Goal: Information Seeking & Learning: Learn about a topic

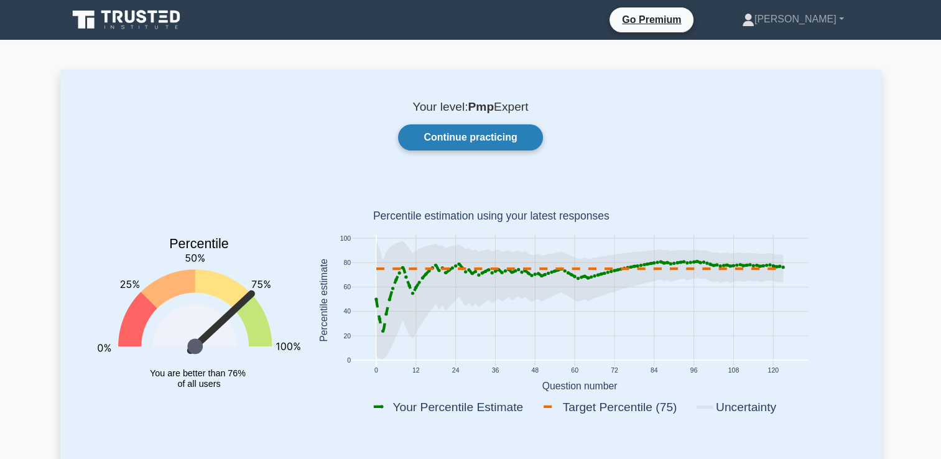
click at [500, 141] on link "Continue practicing" at bounding box center [470, 137] width 144 height 26
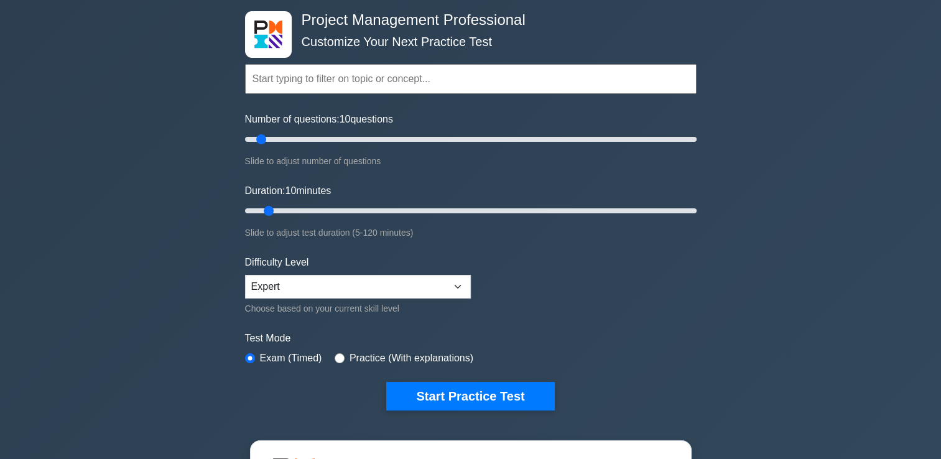
scroll to position [60, 0]
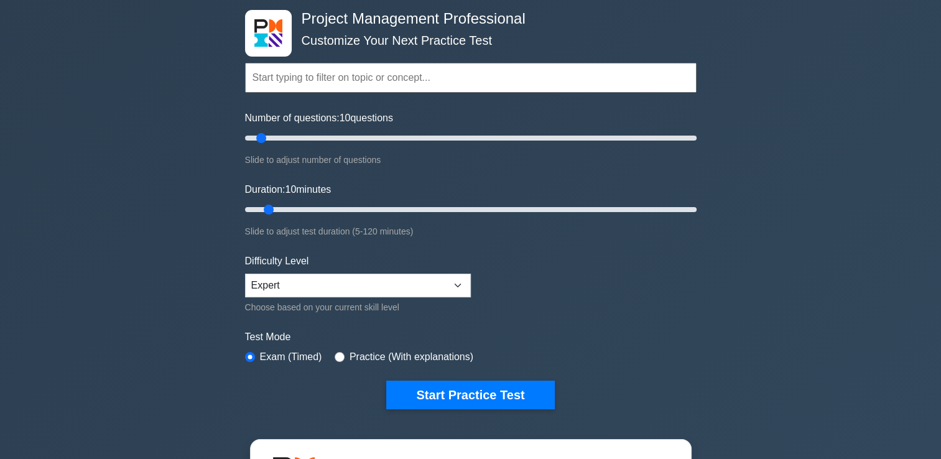
click at [302, 86] on input "text" at bounding box center [471, 78] width 452 height 30
click at [279, 27] on div "Topics Scope Management Time Management Cost Management Quality Management Risk…" at bounding box center [471, 60] width 452 height 71
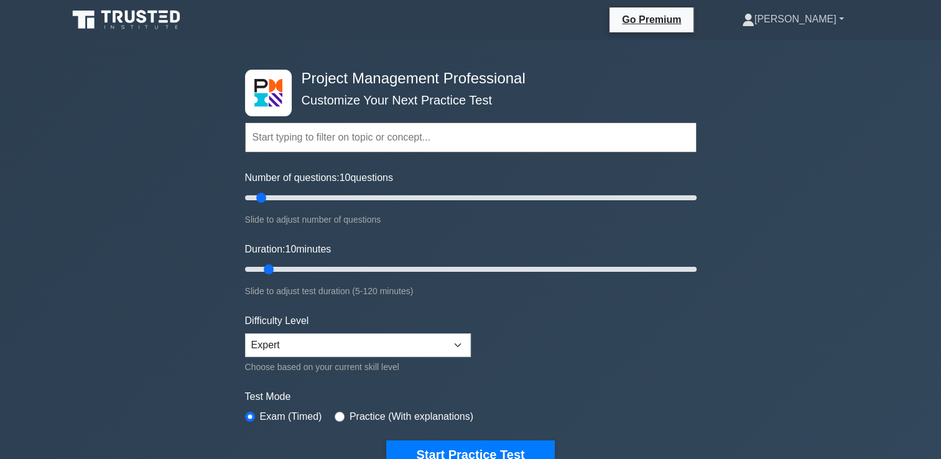
click at [815, 26] on link "[PERSON_NAME]" at bounding box center [793, 19] width 162 height 25
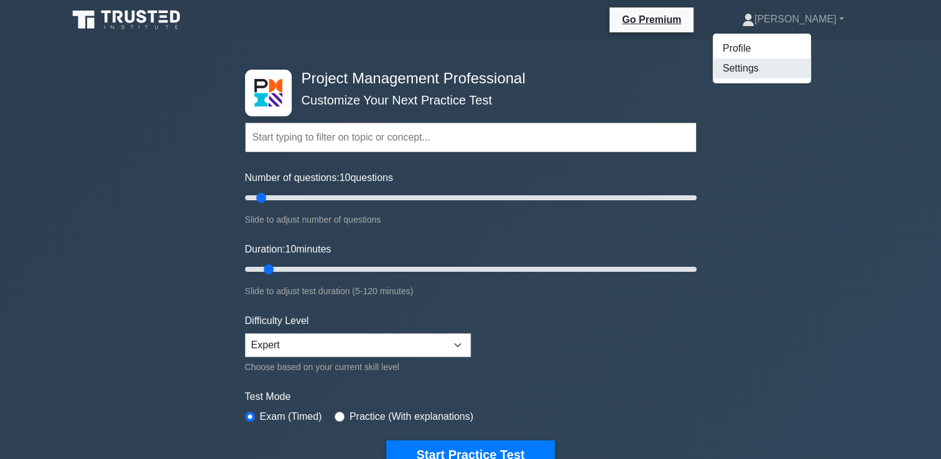
click at [803, 69] on link "Settings" at bounding box center [762, 68] width 98 height 20
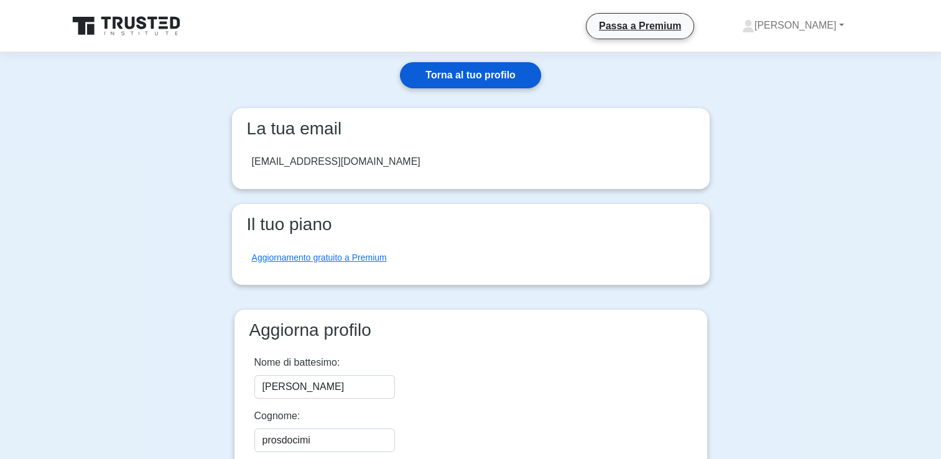
click at [465, 86] on link "Torna al tuo profilo" at bounding box center [470, 75] width 141 height 26
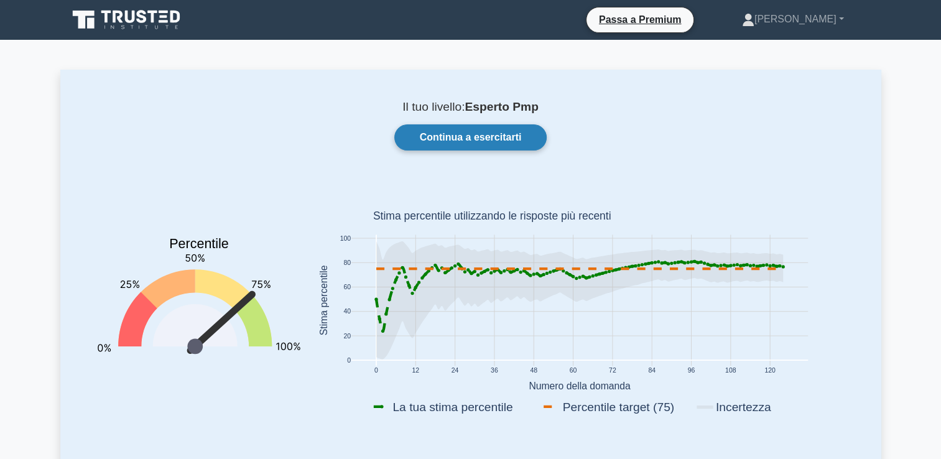
click at [515, 143] on link "Continua a esercitarti" at bounding box center [470, 137] width 153 height 26
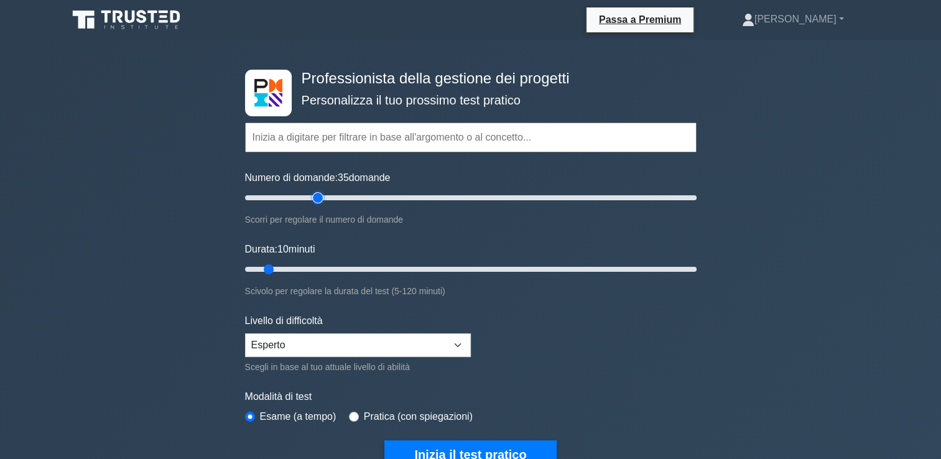
click at [315, 198] on input "Numero di domande: 35 domande" at bounding box center [471, 197] width 452 height 15
type input "30"
click at [307, 197] on input "Numero di domande: 30 domande" at bounding box center [471, 197] width 452 height 15
click at [330, 271] on input "Durata: 25 minuti" at bounding box center [471, 269] width 452 height 15
click at [340, 266] on input "Durata: 30 minuti" at bounding box center [471, 269] width 452 height 15
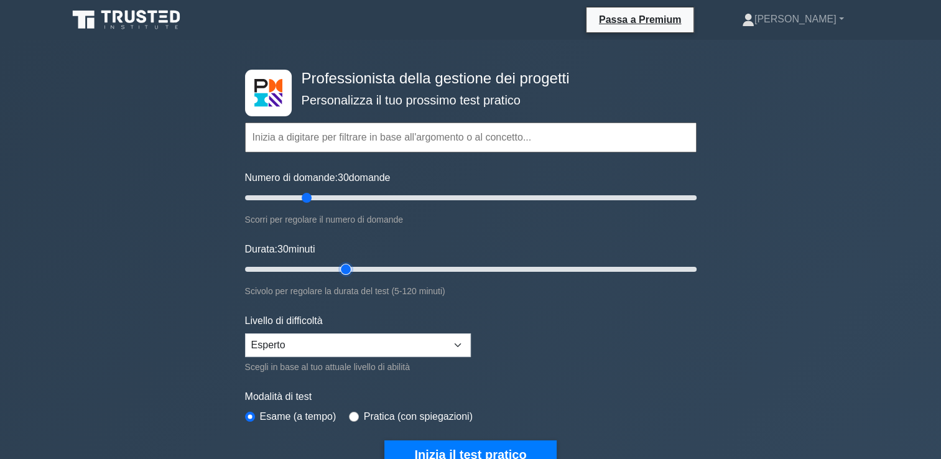
click at [352, 266] on input "Durata: 30 minuti" at bounding box center [471, 269] width 452 height 15
type input "35"
click at [356, 267] on input "Durata: 35 minuti" at bounding box center [471, 269] width 452 height 15
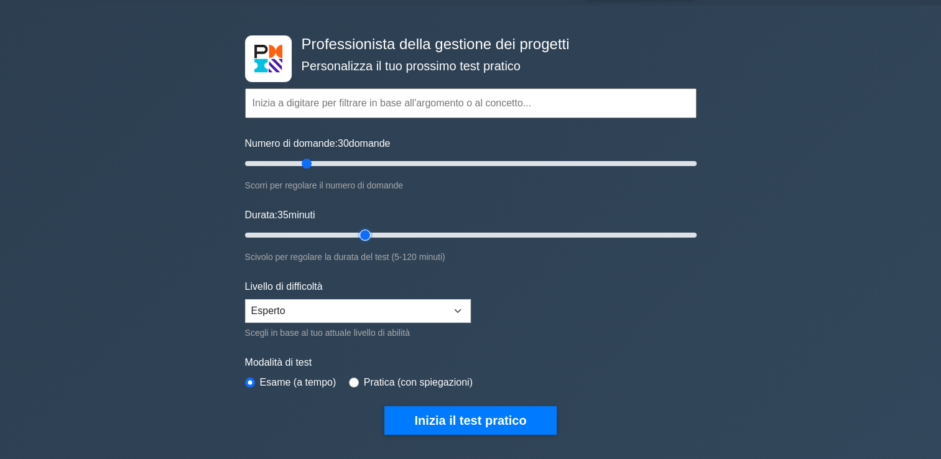
scroll to position [35, 0]
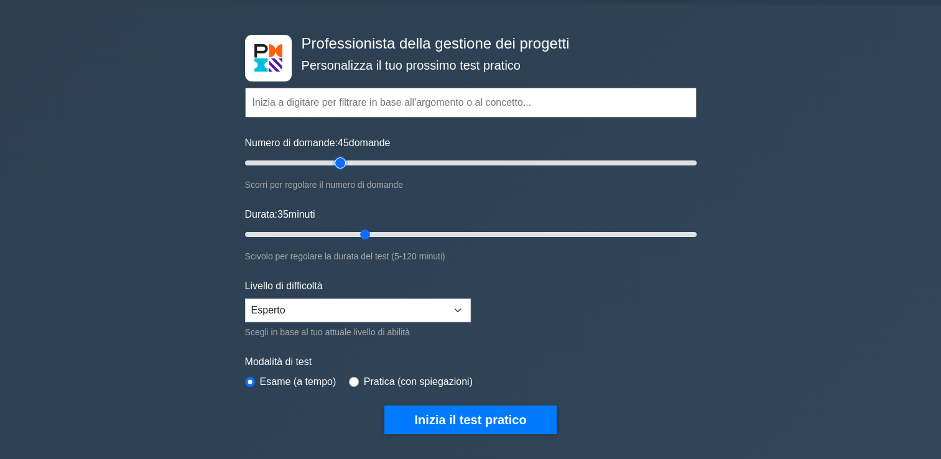
click at [345, 163] on input "Numero di domande: 45 domande" at bounding box center [471, 163] width 452 height 15
type input "40"
click at [333, 165] on input "Numero di domande: 40 domande" at bounding box center [471, 163] width 452 height 15
click at [345, 233] on input "Durata: 30 minuti" at bounding box center [471, 234] width 452 height 15
click at [355, 234] on input "Durata: 35 minuti" at bounding box center [471, 234] width 452 height 15
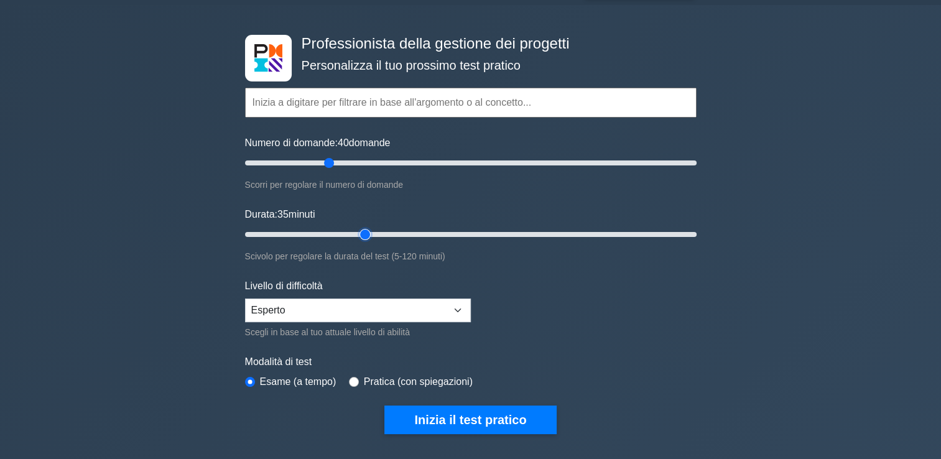
click at [370, 235] on input "Durata: 35 minuti" at bounding box center [471, 234] width 452 height 15
click at [372, 235] on input "Durata: 35 minuti" at bounding box center [471, 234] width 452 height 15
type input "40"
click at [378, 235] on input "Durata: 40 minuti" at bounding box center [471, 234] width 452 height 15
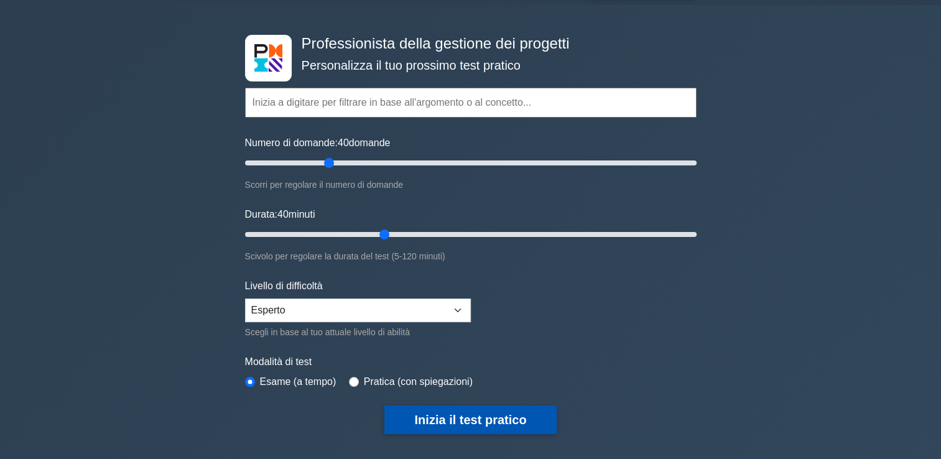
click at [433, 420] on button "Inizia il test pratico" at bounding box center [471, 420] width 172 height 29
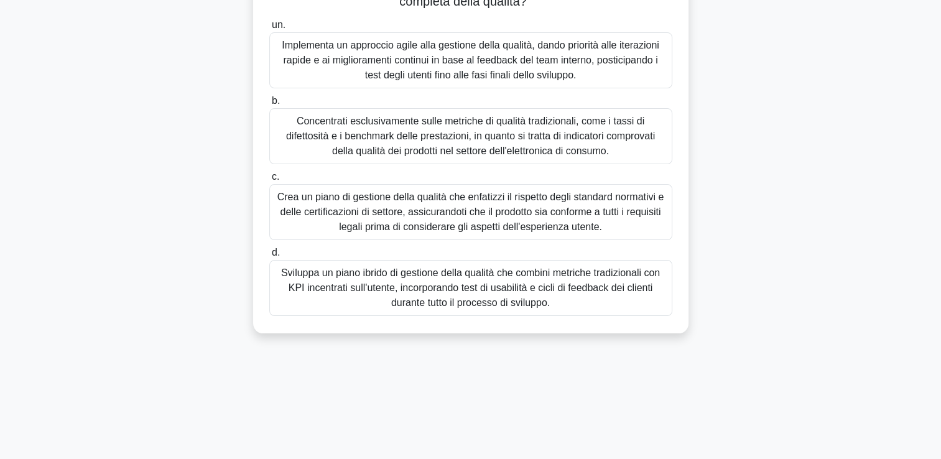
scroll to position [204, 0]
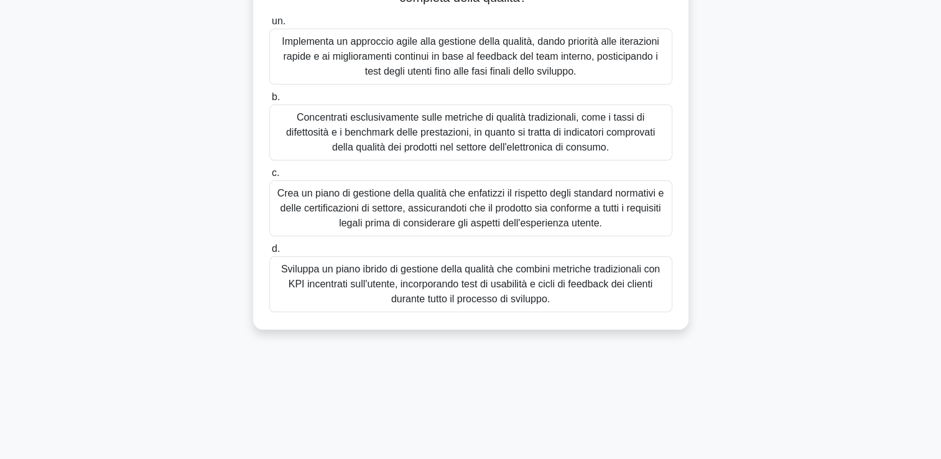
click at [529, 273] on div "Sviluppa un piano ibrido di gestione della qualità che combini metriche tradizi…" at bounding box center [470, 284] width 403 height 56
click at [269, 253] on input "d. Sviluppa un piano ibrido di gestione della qualità che combini metriche trad…" at bounding box center [269, 249] width 0 height 8
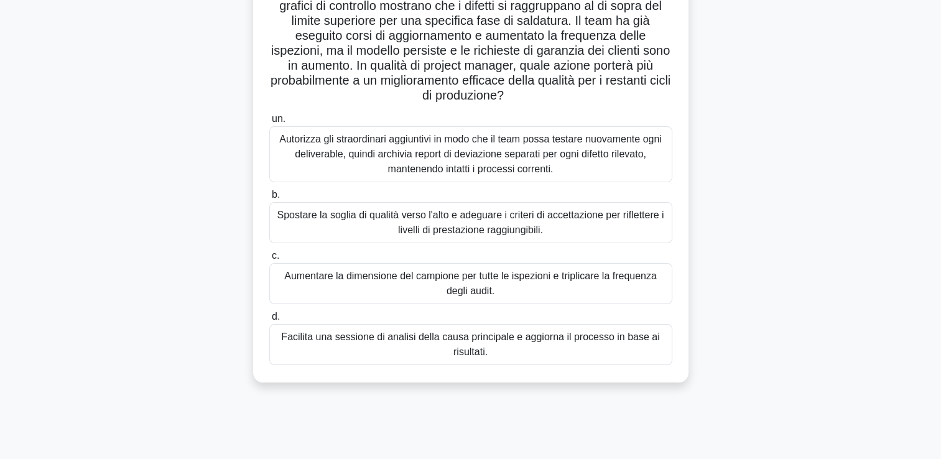
scroll to position [111, 0]
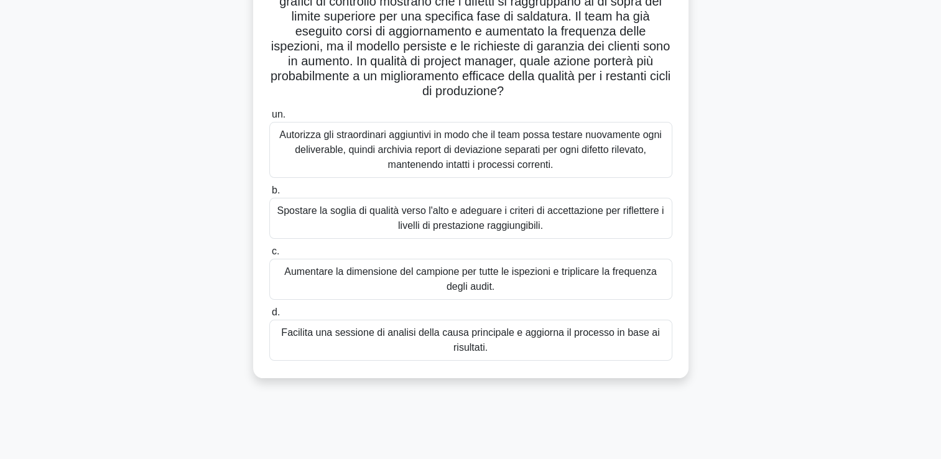
click at [556, 348] on div "Facilita una sessione di analisi della causa principale e aggiorna il processo …" at bounding box center [470, 340] width 403 height 41
click at [269, 317] on input "d. Facilita una sessione di analisi della causa principale e aggiorna il proces…" at bounding box center [269, 313] width 0 height 8
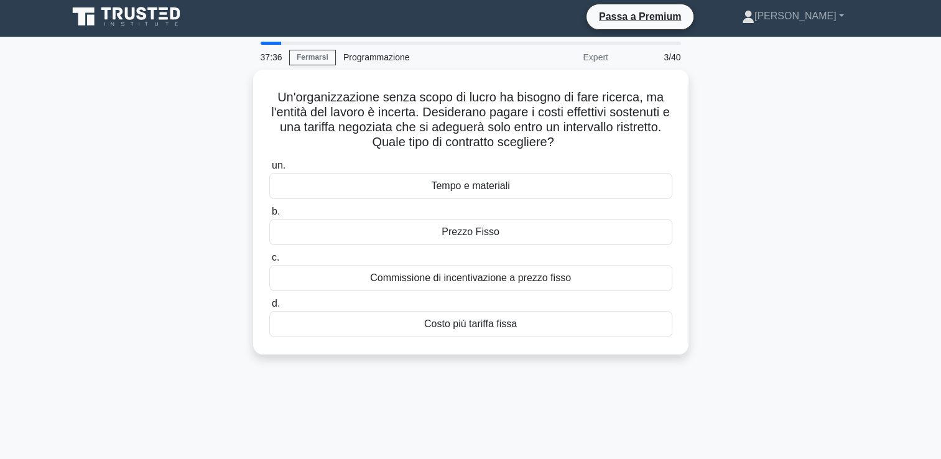
scroll to position [0, 0]
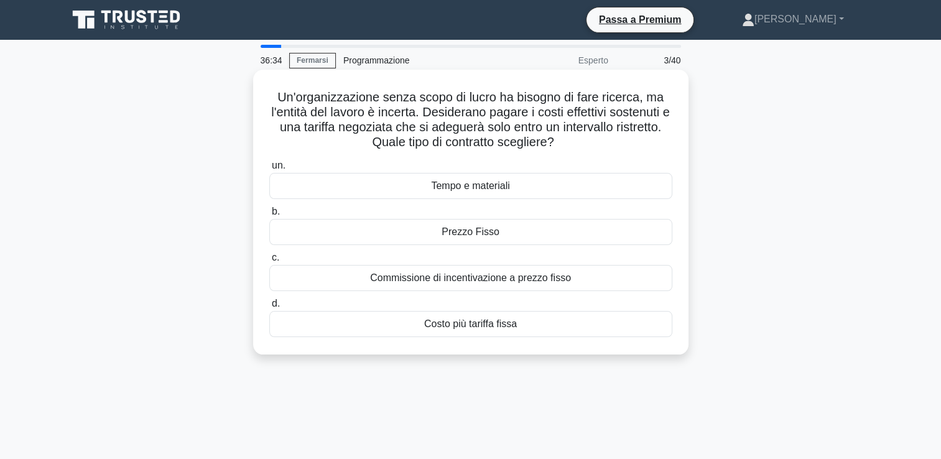
click at [518, 185] on div "Tempo e materiali" at bounding box center [470, 186] width 403 height 26
click at [269, 170] on input "un. Tempo e materiali" at bounding box center [269, 166] width 0 height 8
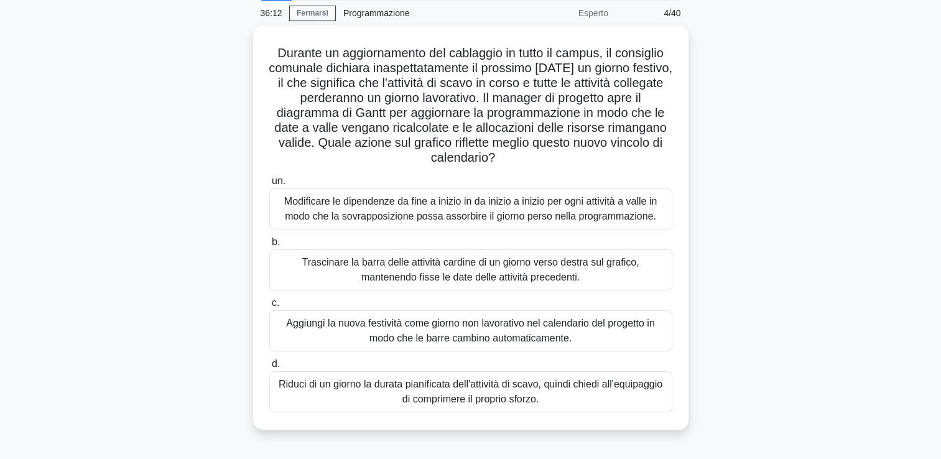
scroll to position [49, 0]
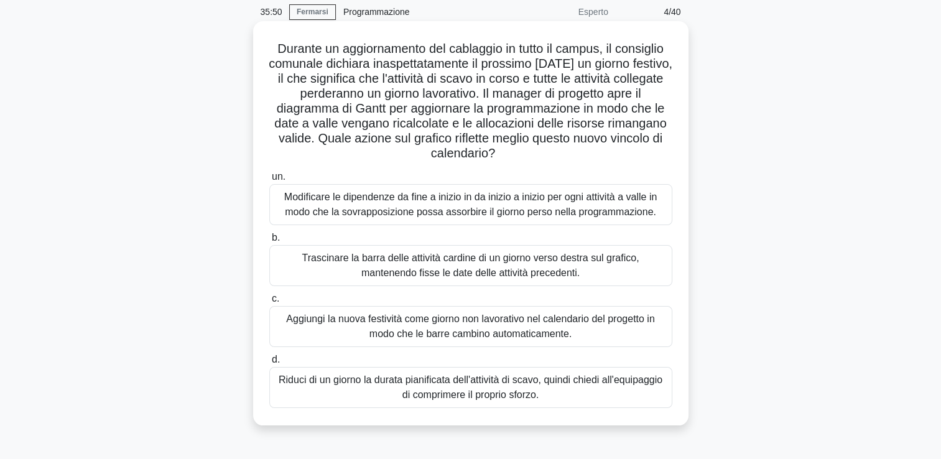
click at [597, 330] on div "Aggiungi la nuova festività come giorno non lavorativo nel calendario del proge…" at bounding box center [470, 326] width 403 height 41
click at [269, 303] on input "c. Aggiungi la nuova festività come giorno non lavorativo nel calendario del pr…" at bounding box center [269, 299] width 0 height 8
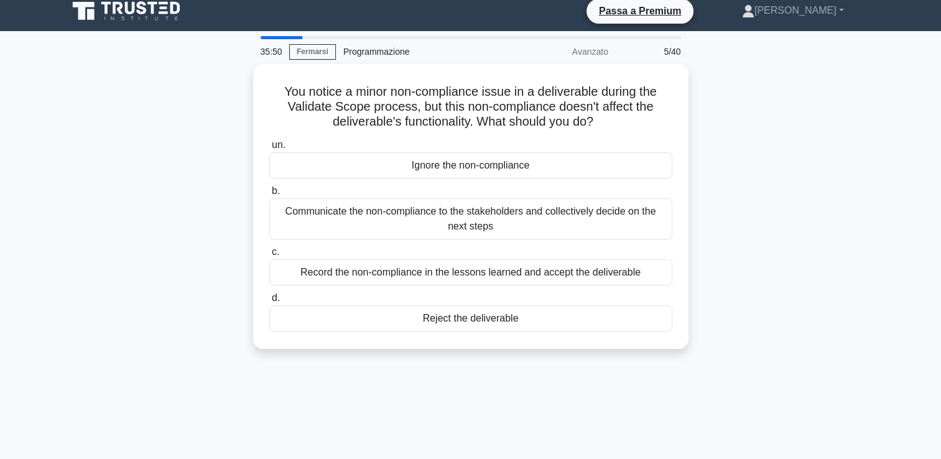
scroll to position [0, 0]
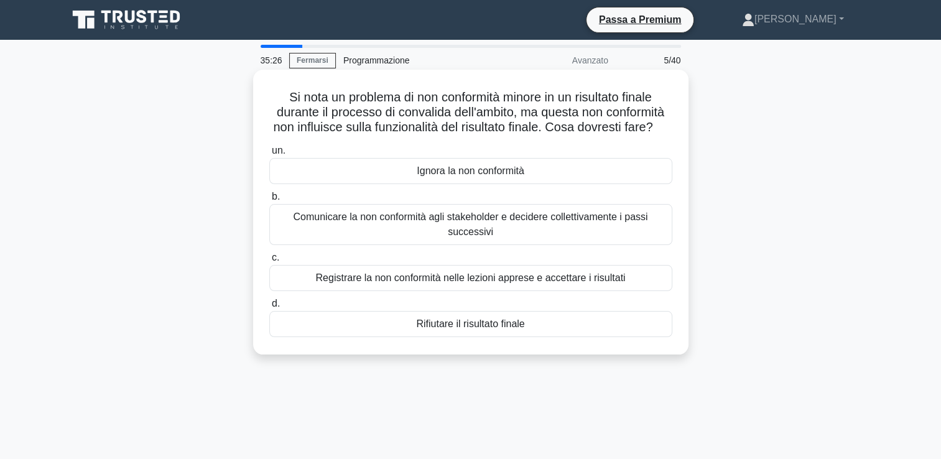
click at [538, 245] on div "Comunicare la non conformità agli stakeholder e decidere collettivamente i pass…" at bounding box center [470, 224] width 403 height 41
click at [269, 201] on input "b. Comunicare la non conformità agli stakeholder e decidere collettivamente i p…" at bounding box center [269, 197] width 0 height 8
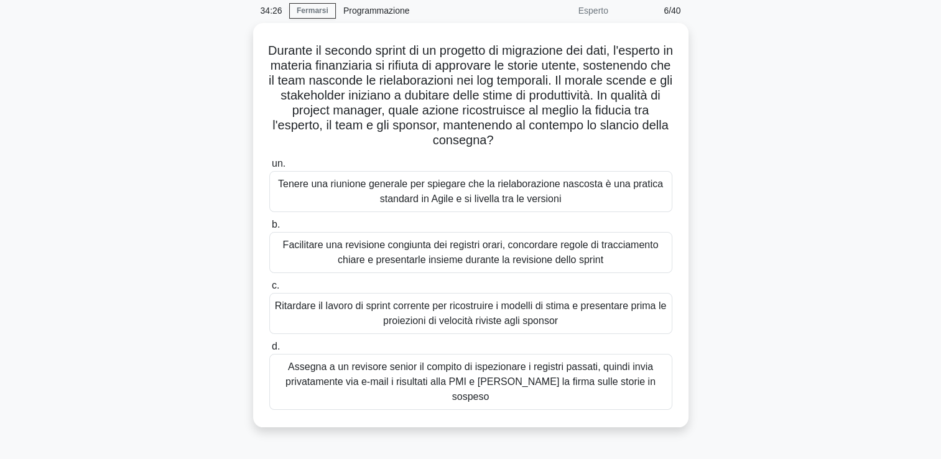
scroll to position [50, 0]
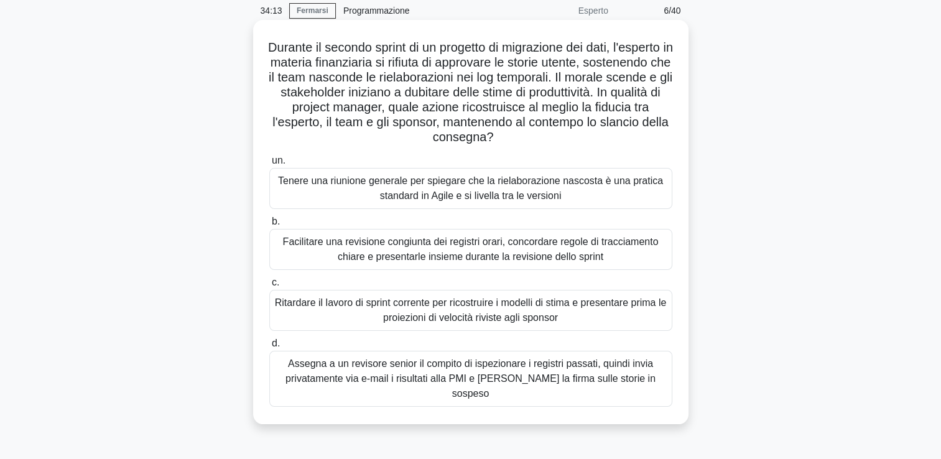
click at [622, 195] on div "Tenere una riunione generale per spiegare che la rielaborazione nascosta è una …" at bounding box center [470, 188] width 403 height 41
click at [269, 165] on input "un. Tenere una riunione generale per spiegare che la rielaborazione nascosta è …" at bounding box center [269, 161] width 0 height 8
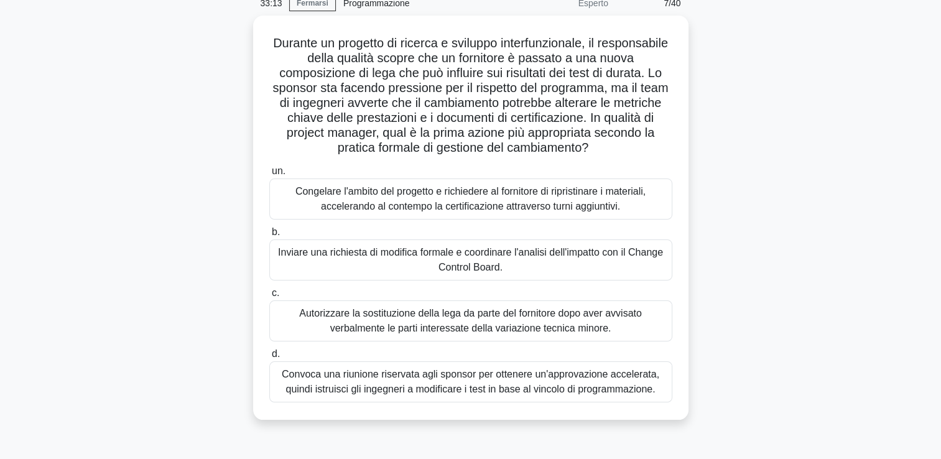
scroll to position [57, 0]
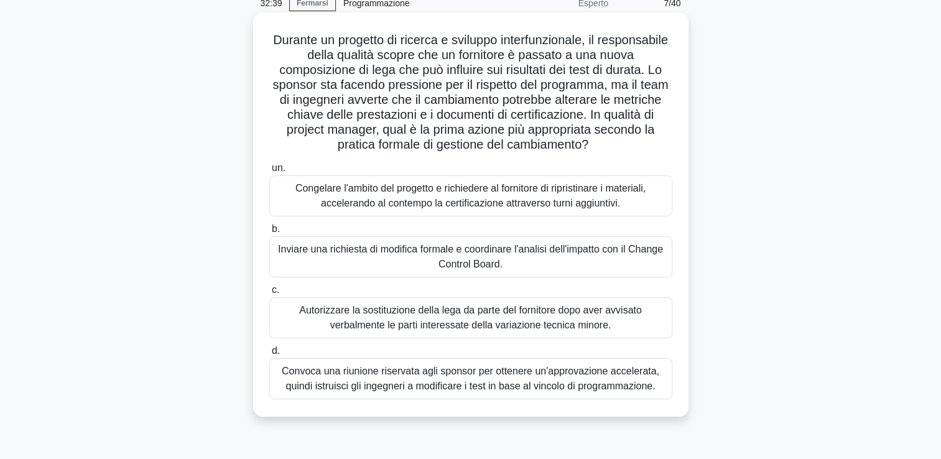
click at [576, 377] on div "Convoca una riunione riservata agli sponsor per ottenere un'approvazione accele…" at bounding box center [470, 378] width 403 height 41
click at [269, 355] on input "d. Convoca una riunione riservata agli sponsor per ottenere un'approvazione acc…" at bounding box center [269, 351] width 0 height 8
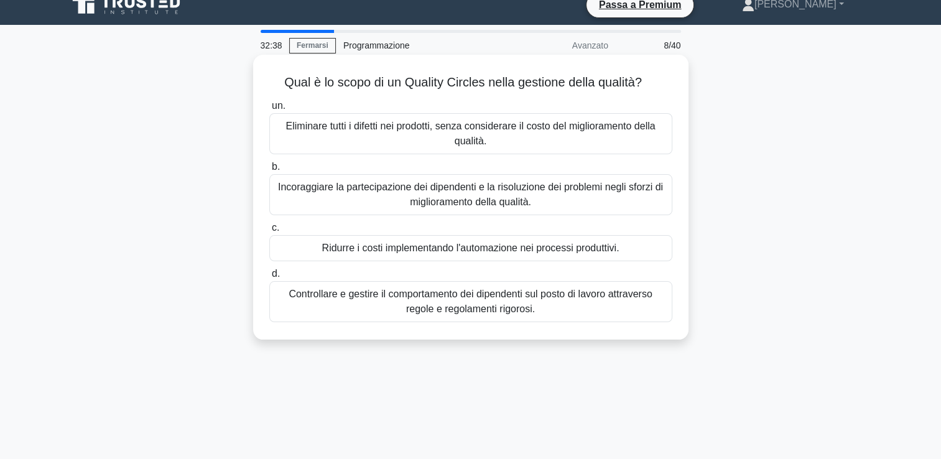
scroll to position [0, 0]
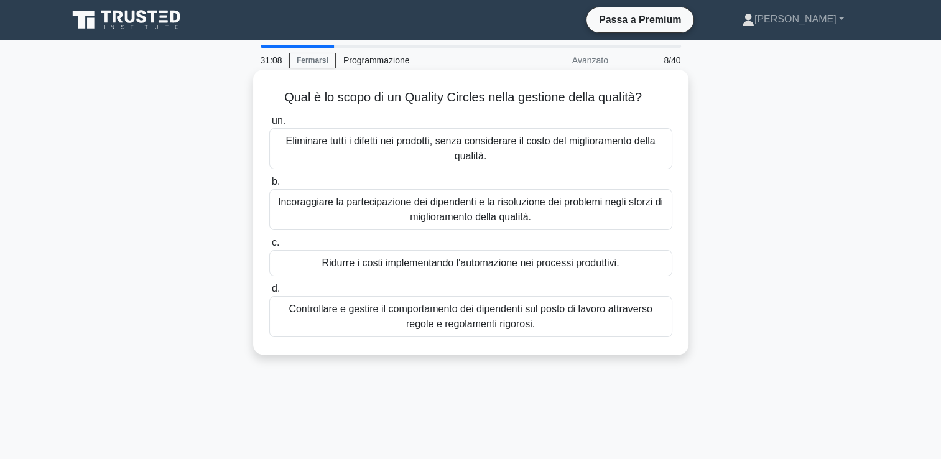
click at [306, 208] on div "Incoraggiare la partecipazione dei dipendenti e la risoluzione dei problemi neg…" at bounding box center [470, 209] width 403 height 41
click at [269, 186] on input "b. Incoraggiare la partecipazione dei dipendenti e la risoluzione dei problemi …" at bounding box center [269, 182] width 0 height 8
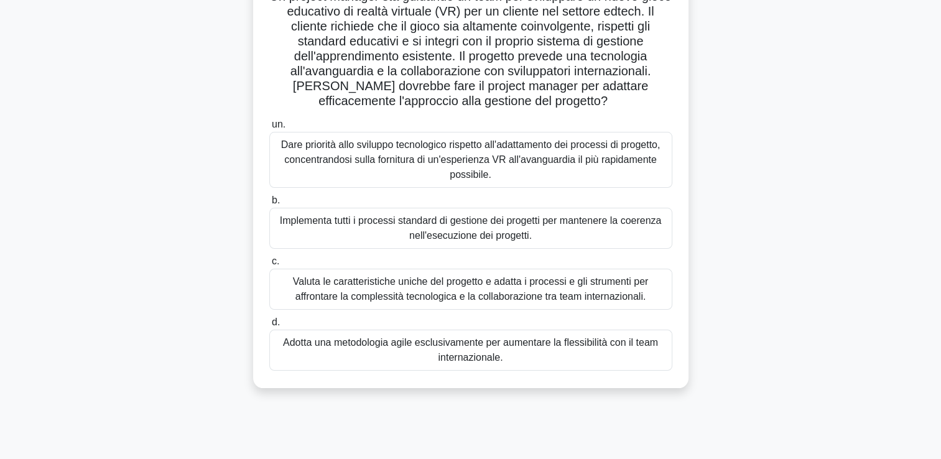
scroll to position [101, 0]
click at [533, 297] on div "Valuta le caratteristiche uniche del progetto e adatta i processi e gli strumen…" at bounding box center [470, 288] width 403 height 41
click at [269, 265] on input "c. Valuta le caratteristiche uniche del progetto e adatta i processi e gli stru…" at bounding box center [269, 261] width 0 height 8
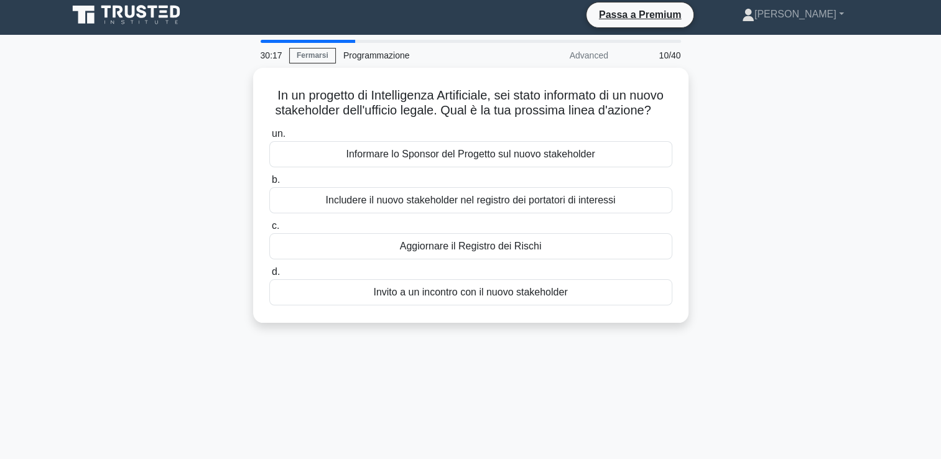
scroll to position [0, 0]
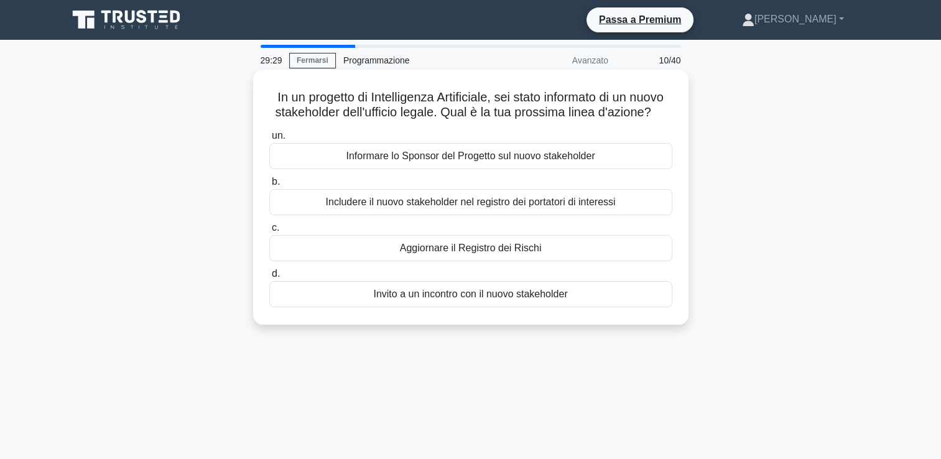
click at [623, 169] on div "Informare lo Sponsor del Progetto sul nuovo stakeholder" at bounding box center [470, 156] width 403 height 26
click at [269, 140] on input "un. Informare lo Sponsor del Progetto sul nuovo stakeholder" at bounding box center [269, 136] width 0 height 8
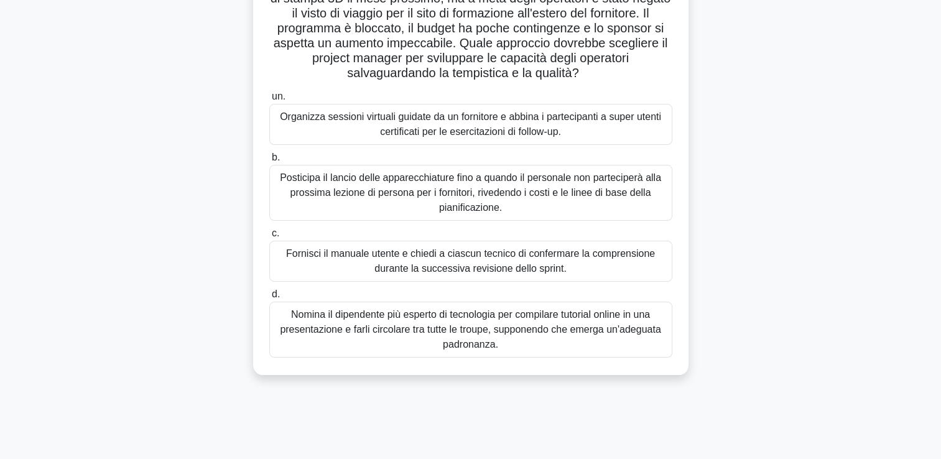
scroll to position [119, 0]
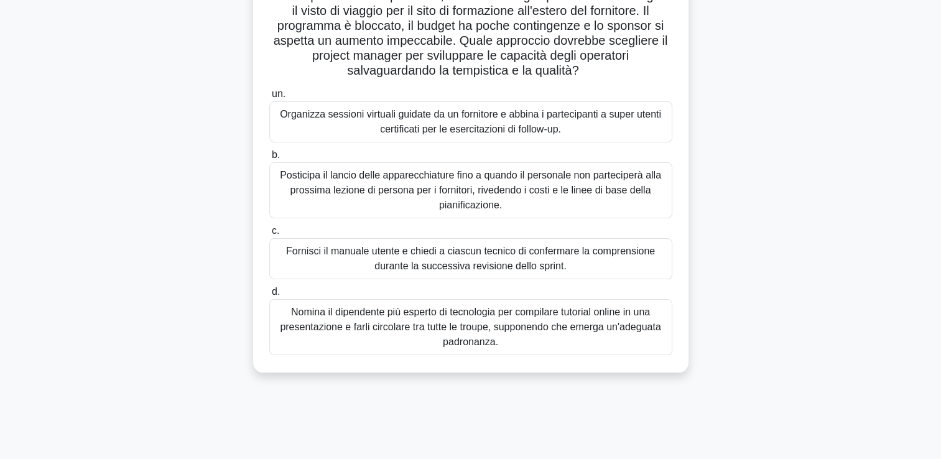
click at [771, 369] on div "Il team del progetto inizierà la produzione con sofisticate apparecchiature di …" at bounding box center [470, 170] width 821 height 434
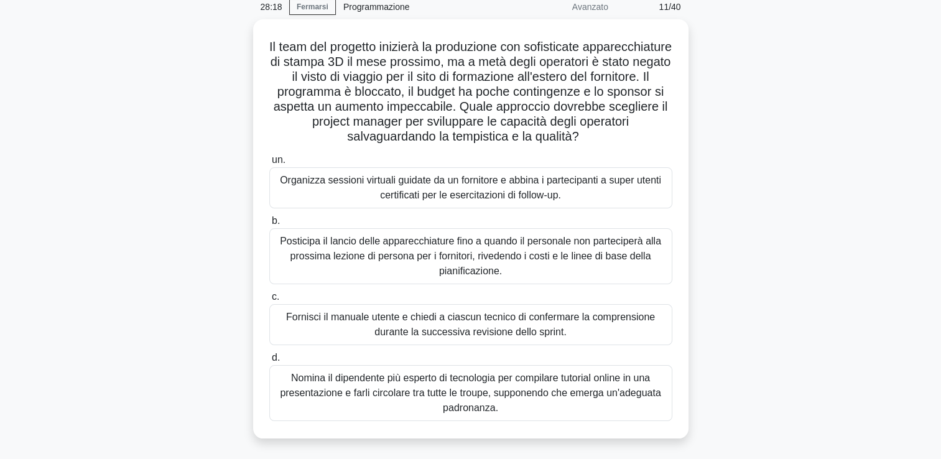
scroll to position [52, 0]
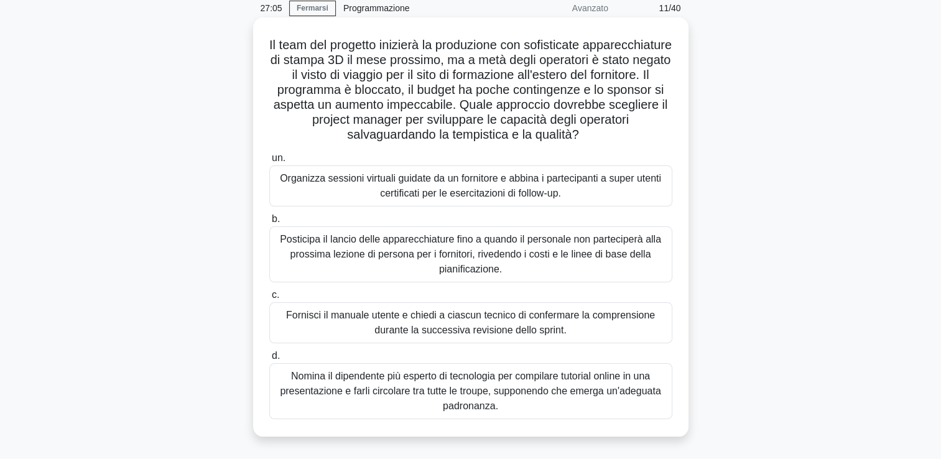
click at [507, 196] on div "Organizza sessioni virtuali guidate da un fornitore e abbina i partecipanti a s…" at bounding box center [470, 186] width 403 height 41
click at [269, 162] on input "un. Organizza sessioni virtuali guidate da un fornitore e abbina i partecipanti…" at bounding box center [269, 158] width 0 height 8
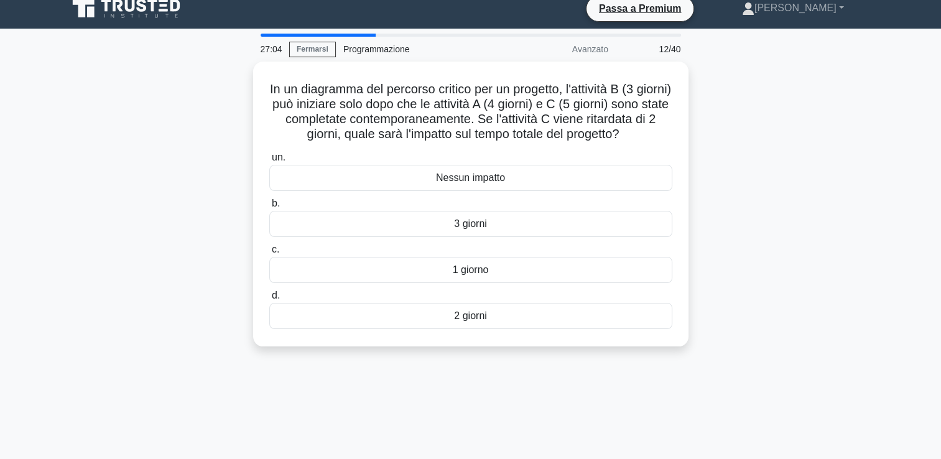
scroll to position [0, 0]
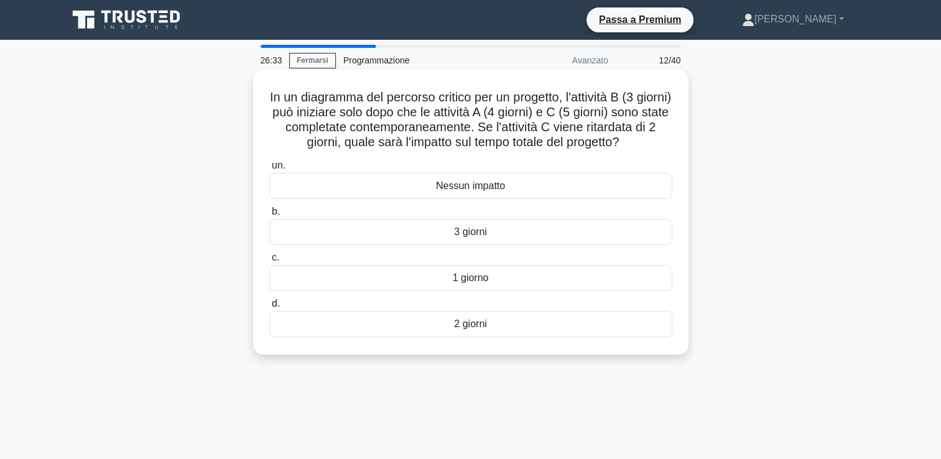
click at [509, 337] on div "2 giorni" at bounding box center [470, 324] width 403 height 26
click at [269, 308] on input "d. 2 giorni" at bounding box center [269, 304] width 0 height 8
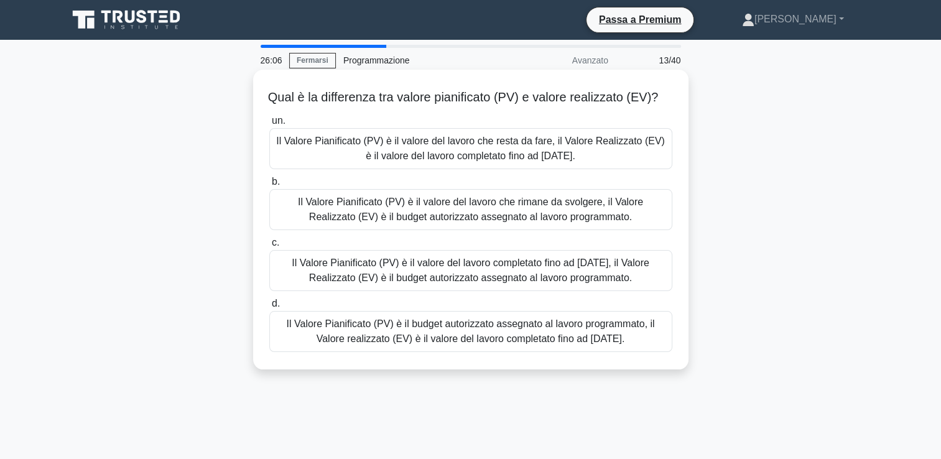
click at [572, 352] on div "Il Valore Pianificato (PV) è il budget autorizzato assegnato al lavoro programm…" at bounding box center [470, 331] width 403 height 41
click at [269, 308] on input "d. Il Valore Pianificato (PV) è il budget autorizzato assegnato al lavoro progr…" at bounding box center [269, 304] width 0 height 8
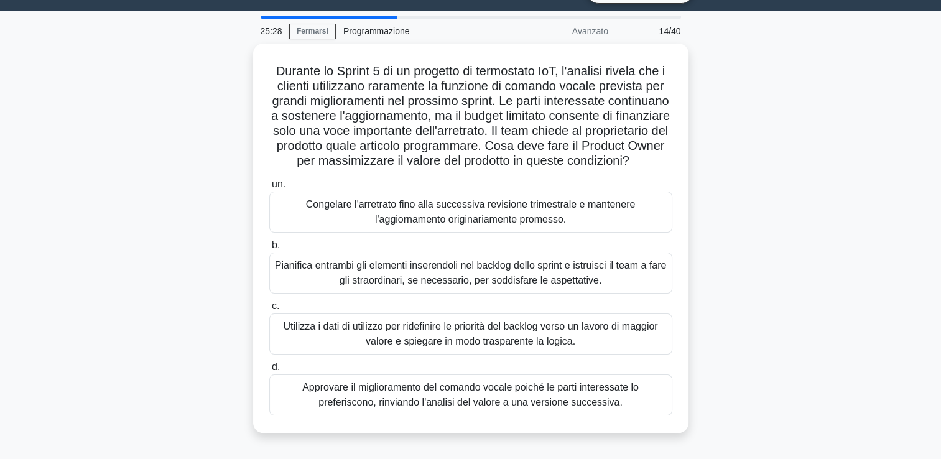
scroll to position [30, 0]
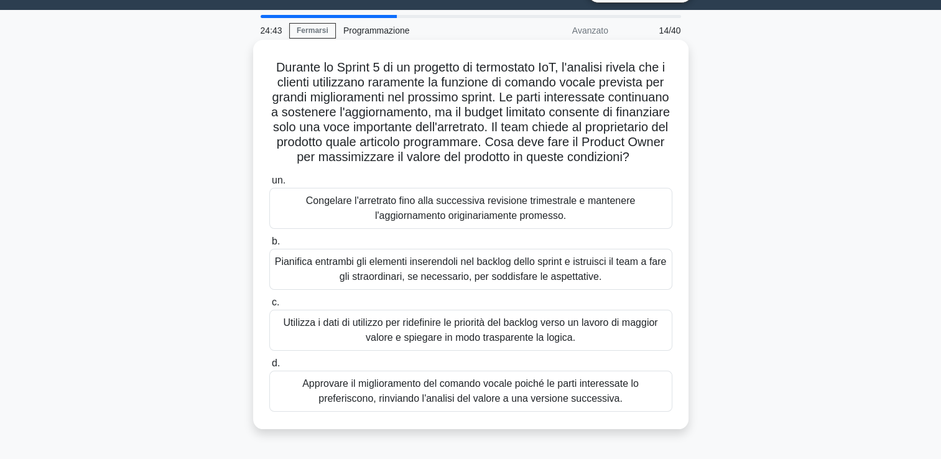
click at [585, 351] on div "Utilizza i dati di utilizzo per ridefinire le priorità del backlog verso un lav…" at bounding box center [470, 330] width 403 height 41
click at [269, 307] on input "c. Utilizza i dati di utilizzo per ridefinire le priorità del backlog verso un …" at bounding box center [269, 303] width 0 height 8
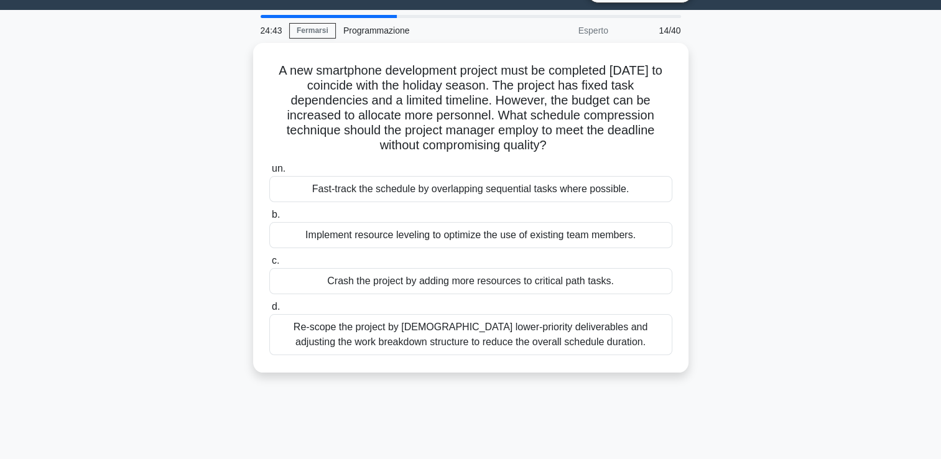
click at [585, 352] on div "un. Fast-track the schedule by overlapping sequential tasks where possible. b. …" at bounding box center [471, 258] width 418 height 199
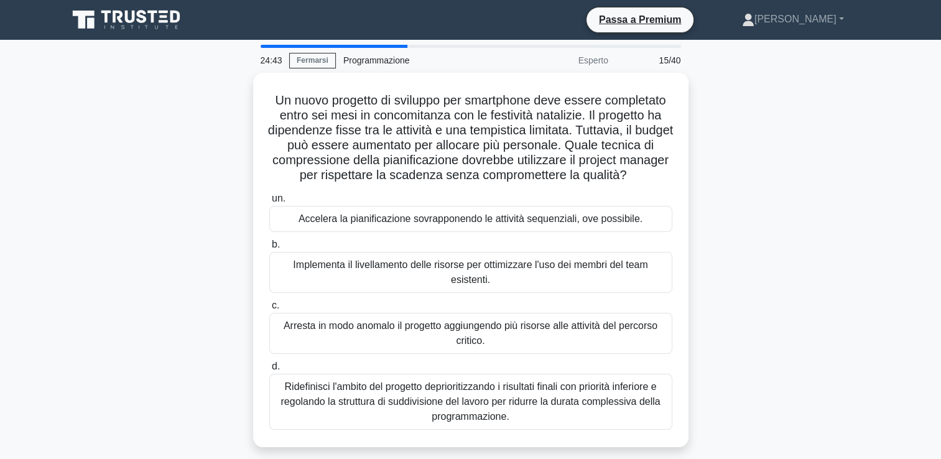
scroll to position [0, 0]
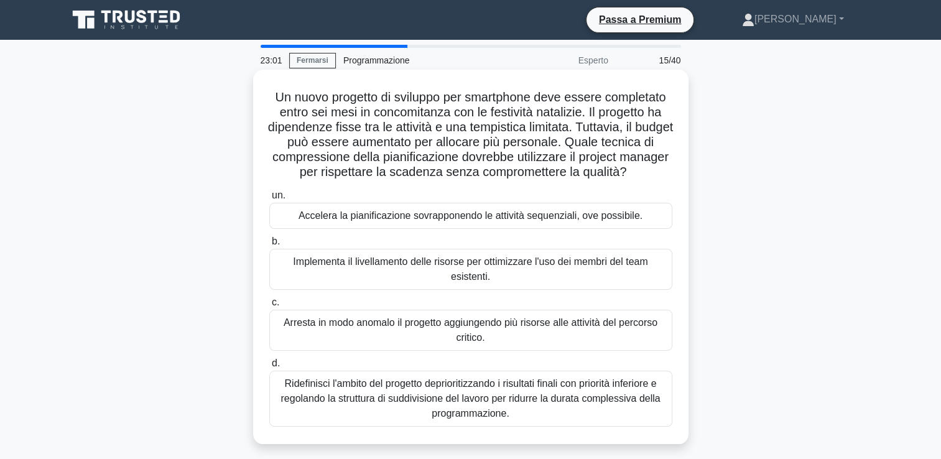
click at [606, 218] on div "Accelera la pianificazione sovrapponendo le attività sequenziali, ove possibile." at bounding box center [470, 216] width 403 height 26
click at [269, 200] on input "un. Accelera la pianificazione sovrapponendo le attività sequenziali, ove possi…" at bounding box center [269, 196] width 0 height 8
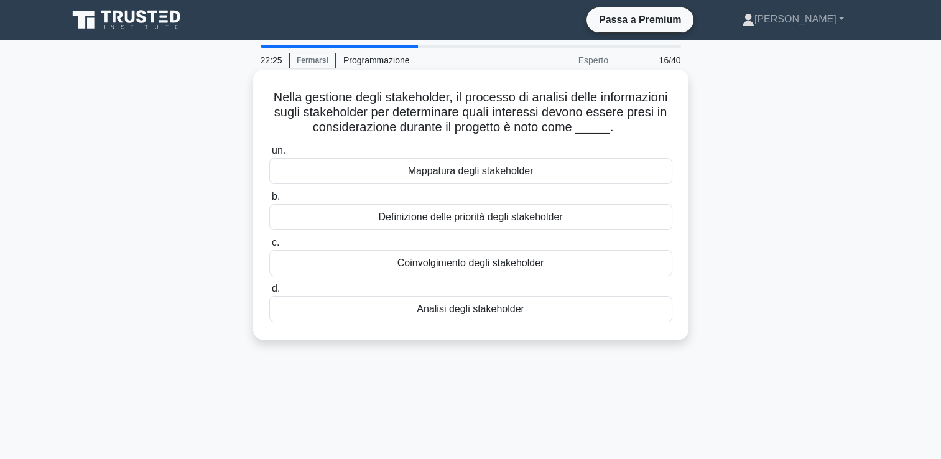
click at [515, 308] on div "Analisi degli stakeholder" at bounding box center [470, 309] width 403 height 26
click at [269, 293] on input "d. Analisi degli stakeholder" at bounding box center [269, 289] width 0 height 8
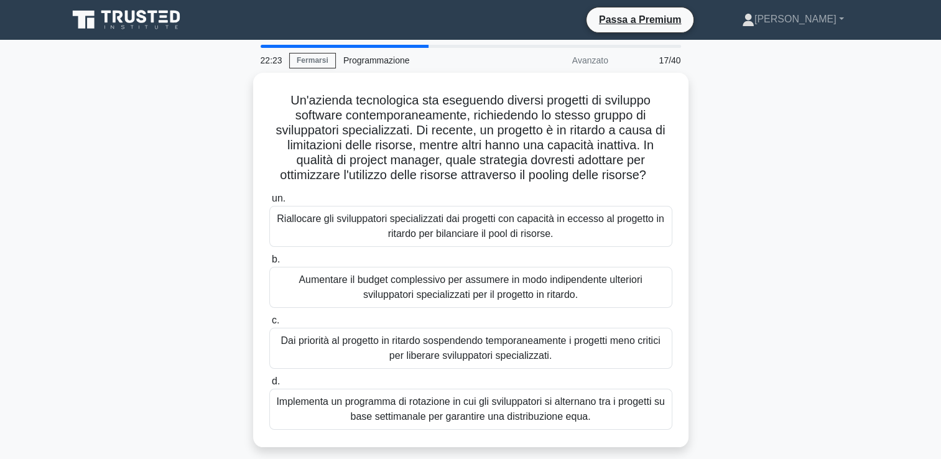
click at [138, 245] on div "Un'azienda tecnologica sta eseguendo diversi progetti di sviluppo software cont…" at bounding box center [470, 267] width 821 height 389
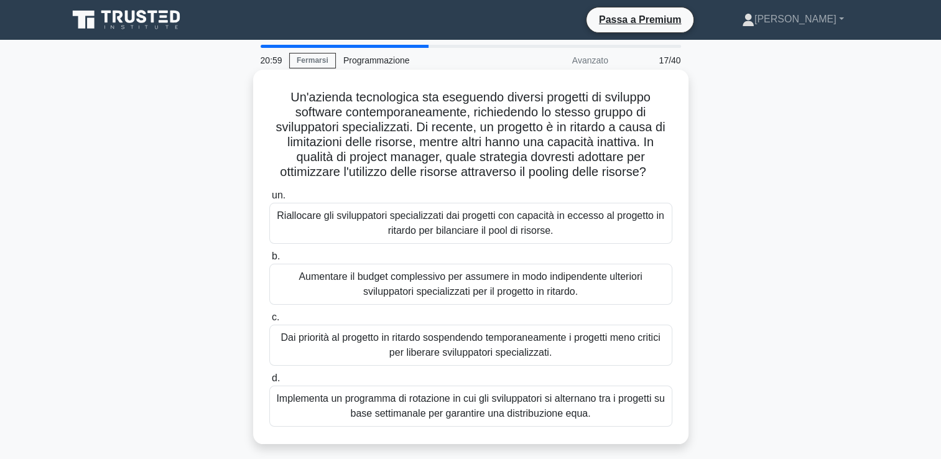
click at [380, 225] on div "Riallocare gli sviluppatori specializzati dai progetti con capacità in eccesso …" at bounding box center [470, 223] width 403 height 41
click at [269, 200] on input "un. Riallocare gli sviluppatori specializzati dai progetti con capacità in ecce…" at bounding box center [269, 196] width 0 height 8
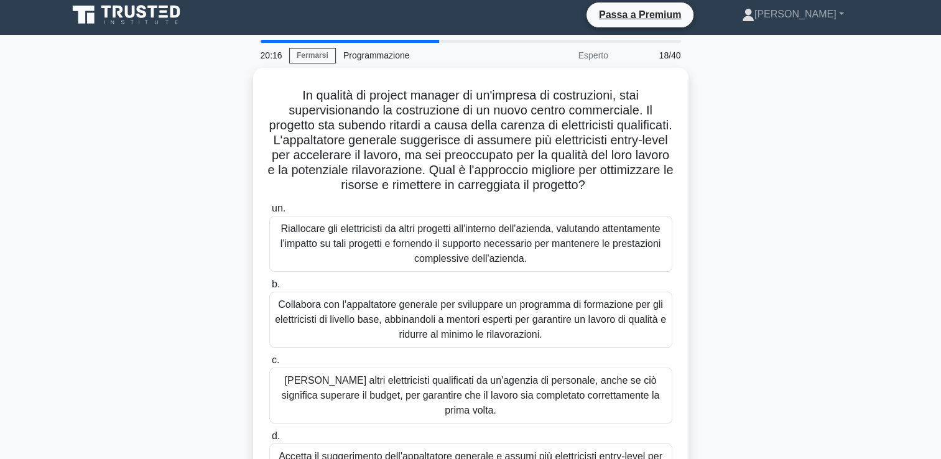
scroll to position [2, 0]
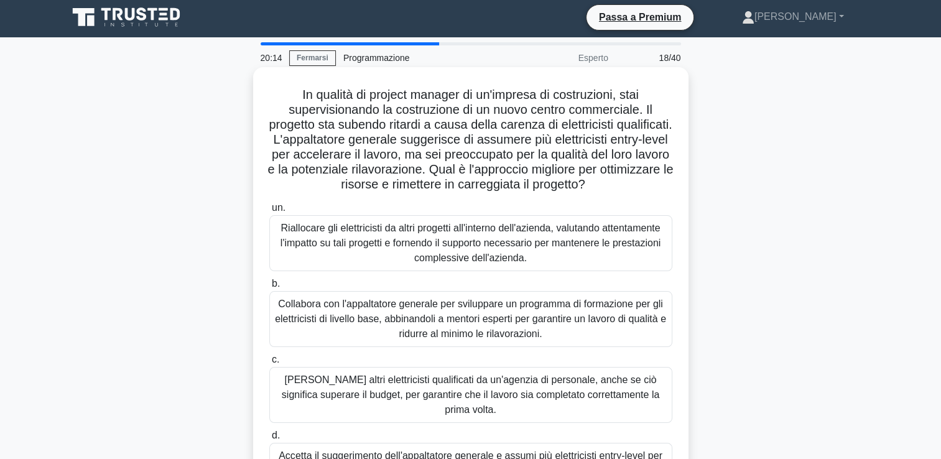
click at [570, 260] on div "Riallocare gli elettricisti da altri progetti all'interno dell'azienda, valutan…" at bounding box center [470, 243] width 403 height 56
click at [269, 212] on input "un. Riallocare gli elettricisti da altri progetti all'interno dell'azienda, val…" at bounding box center [269, 208] width 0 height 8
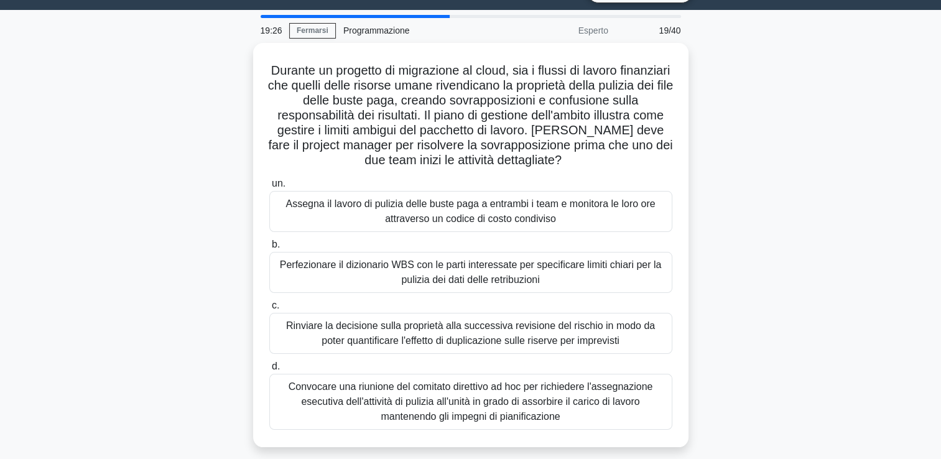
scroll to position [29, 0]
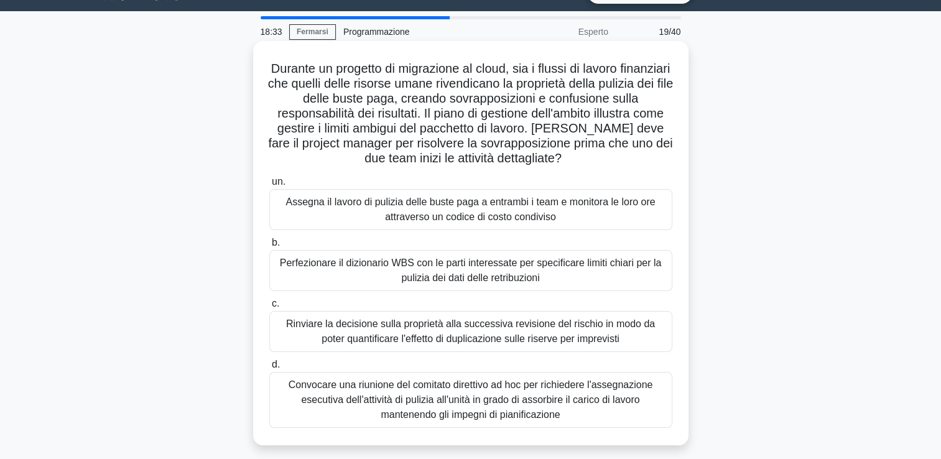
click at [531, 277] on div "Perfezionare il dizionario WBS con le parti interessate per specificare limiti …" at bounding box center [470, 270] width 403 height 41
click at [269, 247] on input "b. Perfezionare il dizionario WBS con le parti interessate per specificare limi…" at bounding box center [269, 243] width 0 height 8
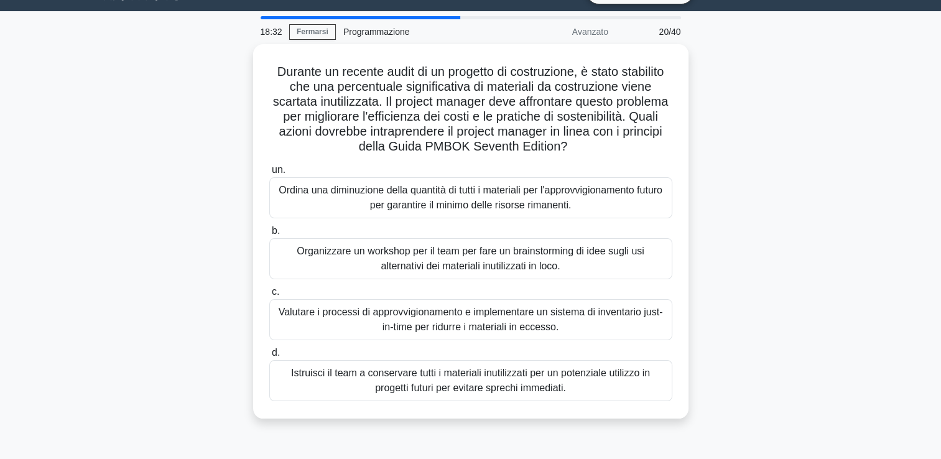
scroll to position [0, 0]
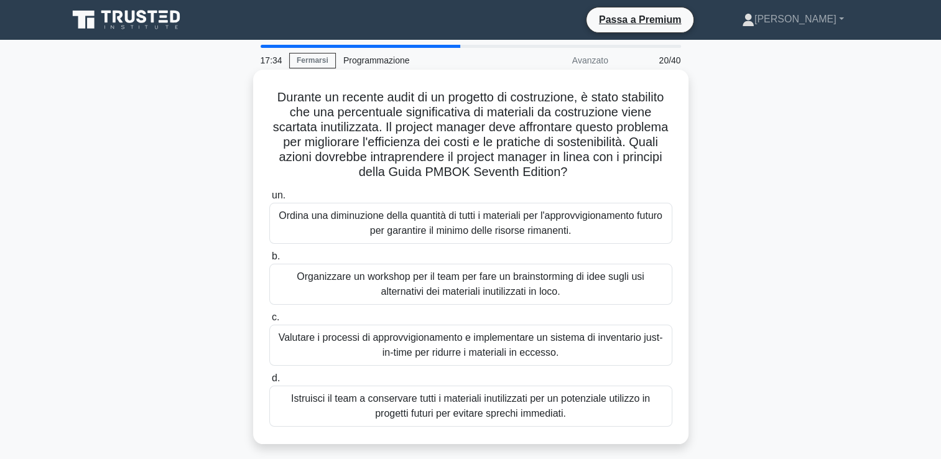
click at [610, 352] on div "Valutare i processi di approvvigionamento e implementare un sistema di inventar…" at bounding box center [470, 345] width 403 height 41
click at [269, 322] on input "c. Valutare i processi di approvvigionamento e implementare un sistema di inven…" at bounding box center [269, 318] width 0 height 8
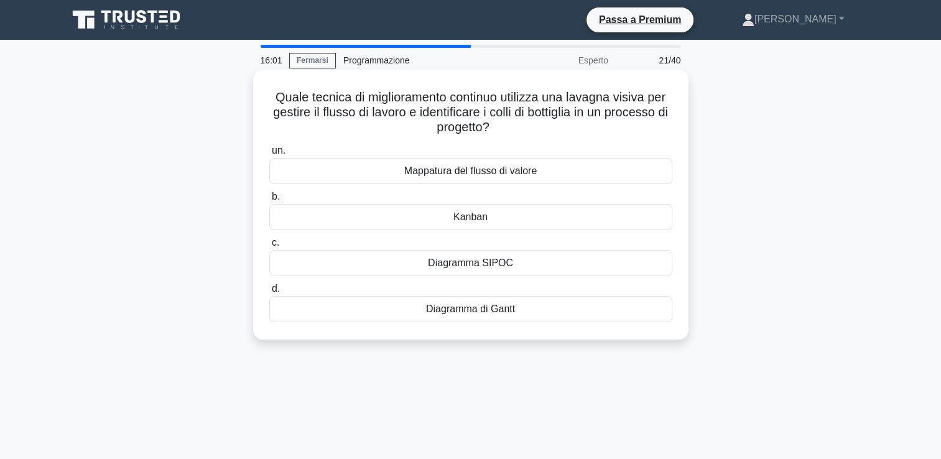
click at [505, 268] on div "Diagramma SIPOC" at bounding box center [470, 263] width 403 height 26
click at [269, 247] on input "c. Diagramma SIPOC" at bounding box center [269, 243] width 0 height 8
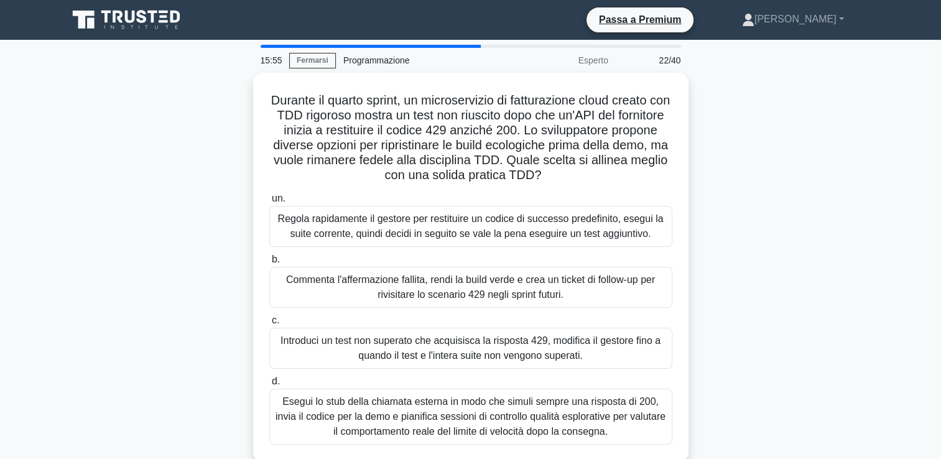
click at [745, 278] on div "Durante il quarto sprint, un microservizio di fatturazione cloud creato con TDD…" at bounding box center [470, 275] width 821 height 404
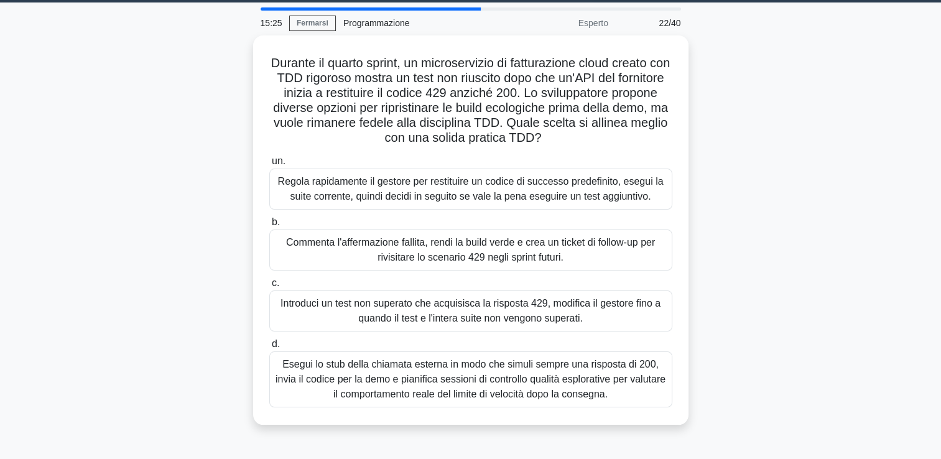
scroll to position [37, 0]
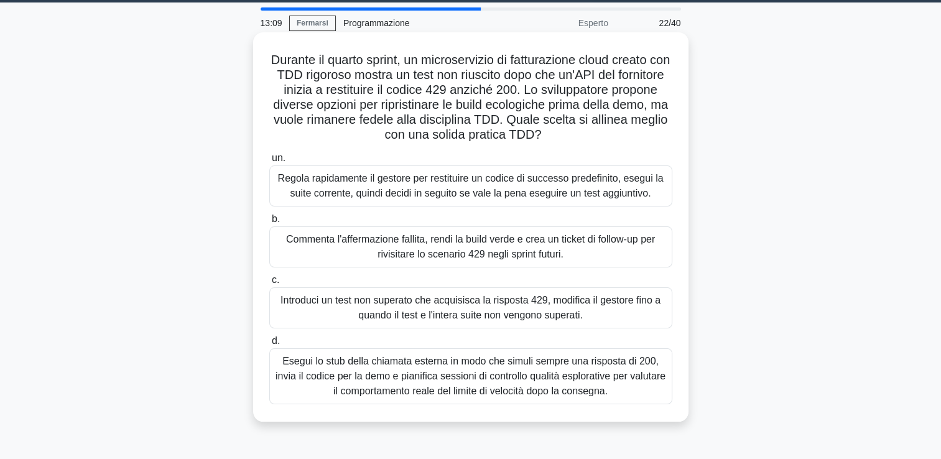
click at [518, 404] on div "un. Regola rapidamente il gestore per restituire un codice di successo predefin…" at bounding box center [471, 277] width 418 height 259
click at [528, 387] on div "Esegui lo stub della chiamata esterna in modo che simuli sempre una risposta di…" at bounding box center [470, 376] width 403 height 56
click at [269, 345] on input "d. Esegui lo stub della chiamata esterna in modo che simuli sempre una risposta…" at bounding box center [269, 341] width 0 height 8
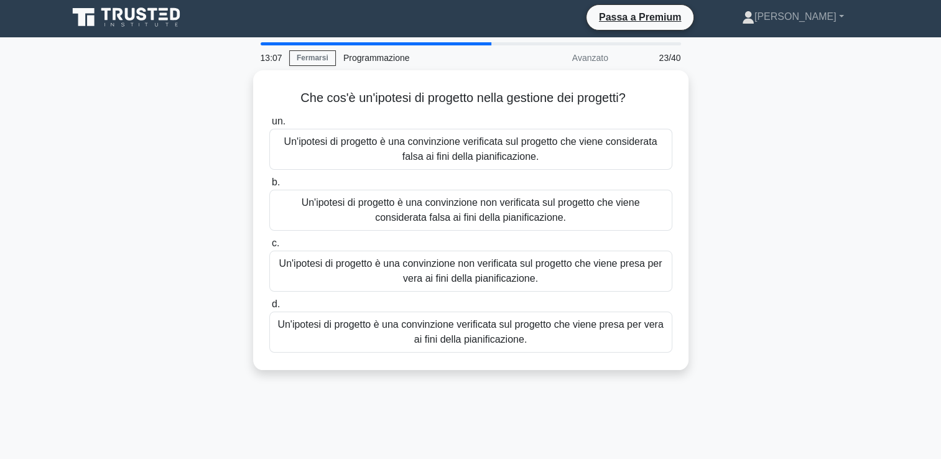
scroll to position [0, 0]
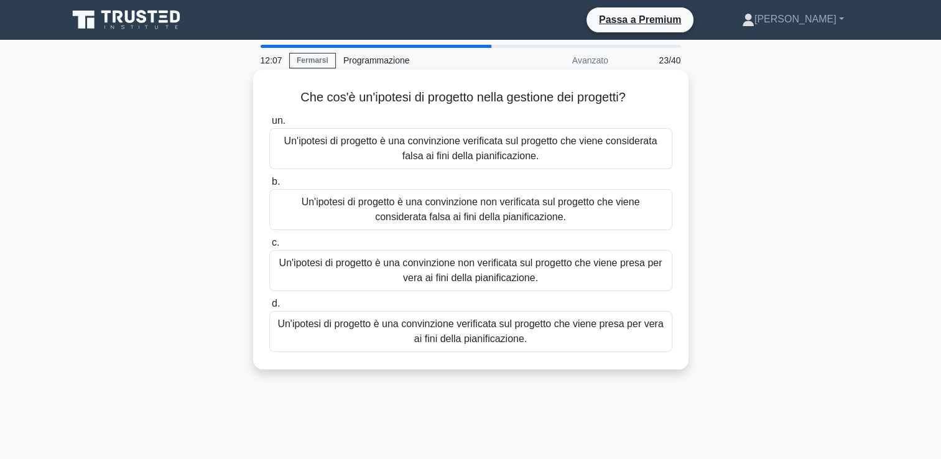
click at [500, 280] on div "Un'ipotesi di progetto è una convinzione non verificata sul progetto che viene …" at bounding box center [470, 270] width 403 height 41
click at [269, 247] on input "c. Un'ipotesi di progetto è una convinzione non verificata sul progetto che vie…" at bounding box center [269, 243] width 0 height 8
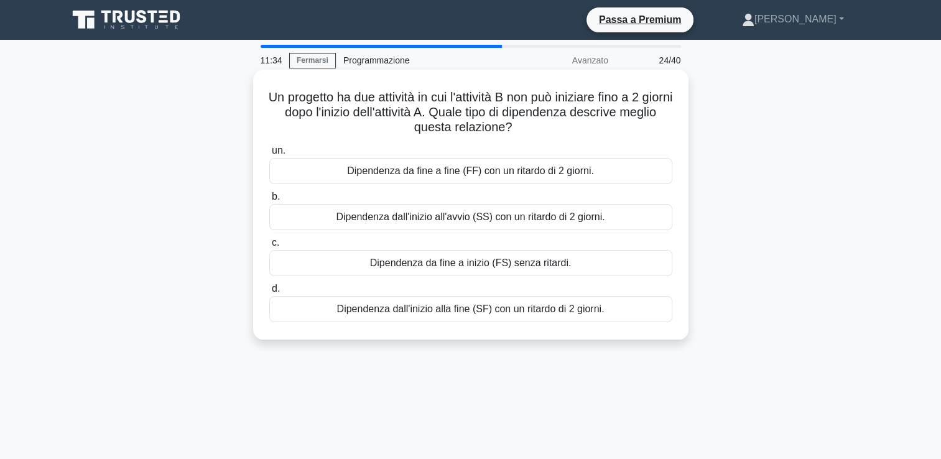
click at [502, 219] on div "Dipendenza dall'inizio all'avvio (SS) con un ritardo di 2 giorni." at bounding box center [470, 217] width 403 height 26
click at [269, 201] on input "b. Dipendenza dall'inizio all'avvio (SS) con un ritardo di 2 giorni." at bounding box center [269, 197] width 0 height 8
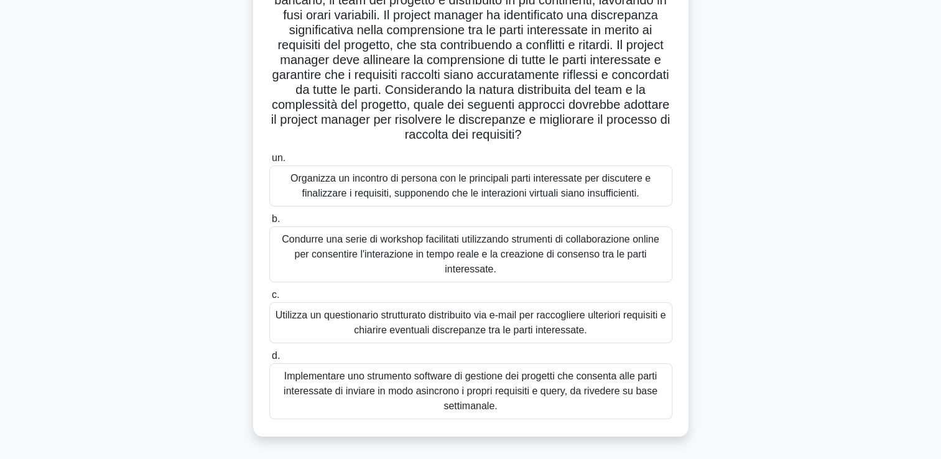
scroll to position [116, 0]
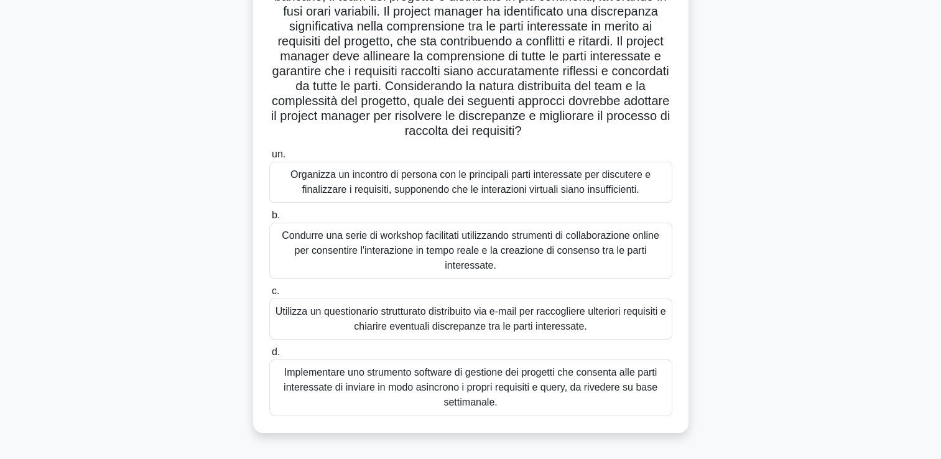
click at [585, 247] on div "Condurre una serie di workshop facilitati utilizzando strumenti di collaborazio…" at bounding box center [470, 251] width 403 height 56
click at [269, 220] on input "b. Condurre una serie di workshop facilitati utilizzando strumenti di collabora…" at bounding box center [269, 216] width 0 height 8
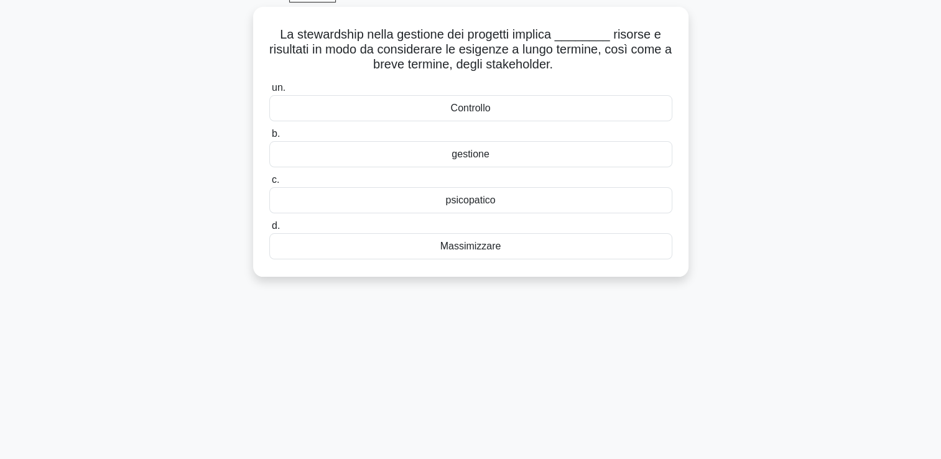
scroll to position [0, 0]
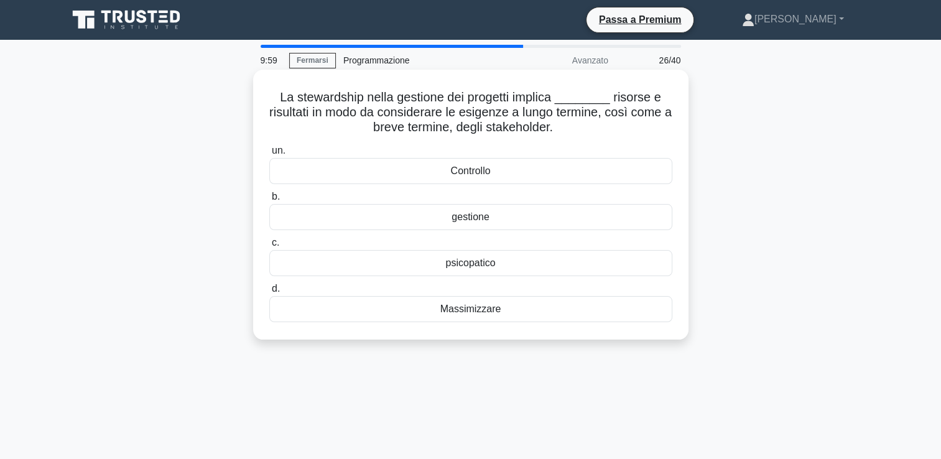
click at [413, 220] on div "gestione" at bounding box center [470, 217] width 403 height 26
click at [269, 201] on input "b. gestione" at bounding box center [269, 197] width 0 height 8
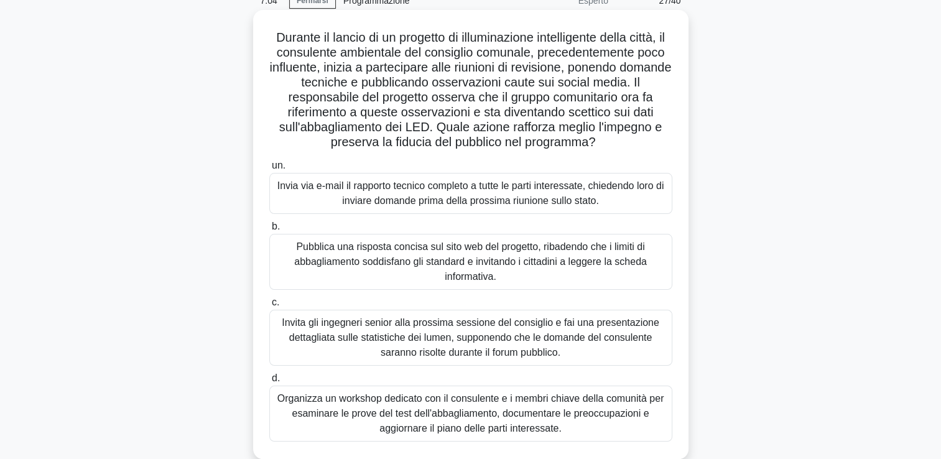
scroll to position [70, 0]
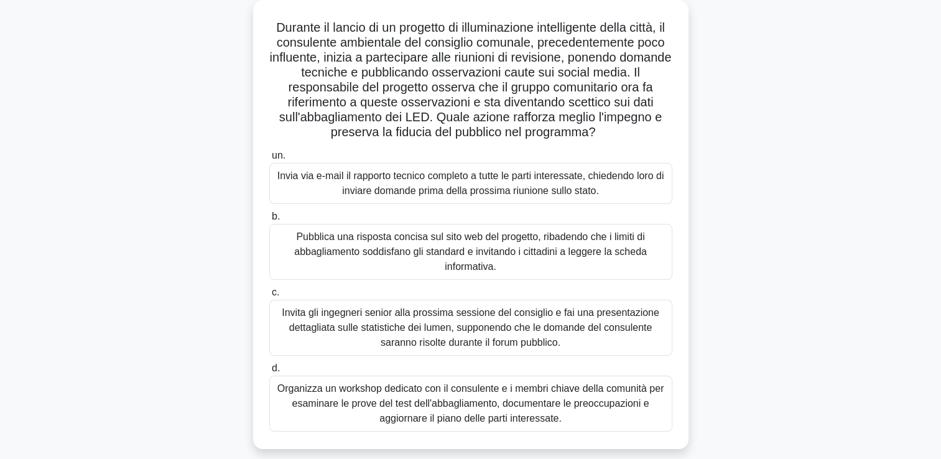
click at [530, 266] on div "Pubblica una risposta concisa sul sito web del progetto, ribadendo che i limiti…" at bounding box center [470, 252] width 403 height 56
click at [269, 221] on input "b. Pubblica una risposta concisa sul sito web del progetto, ribadendo che i lim…" at bounding box center [269, 217] width 0 height 8
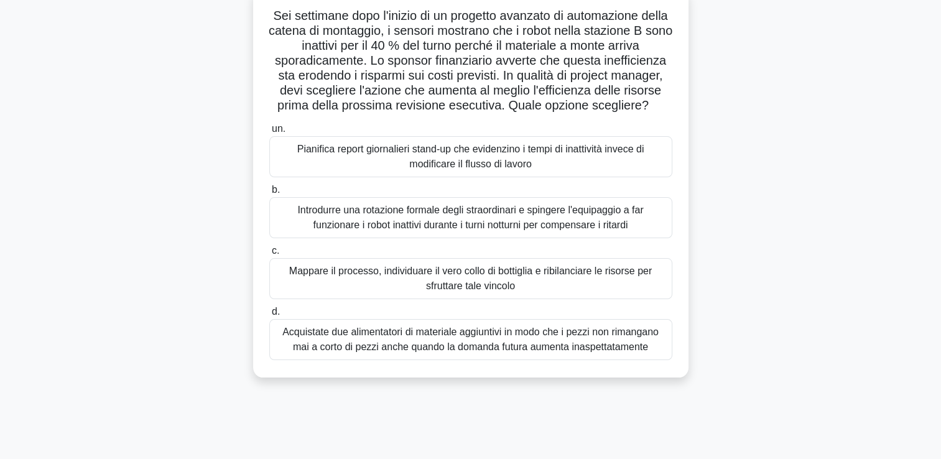
scroll to position [62, 0]
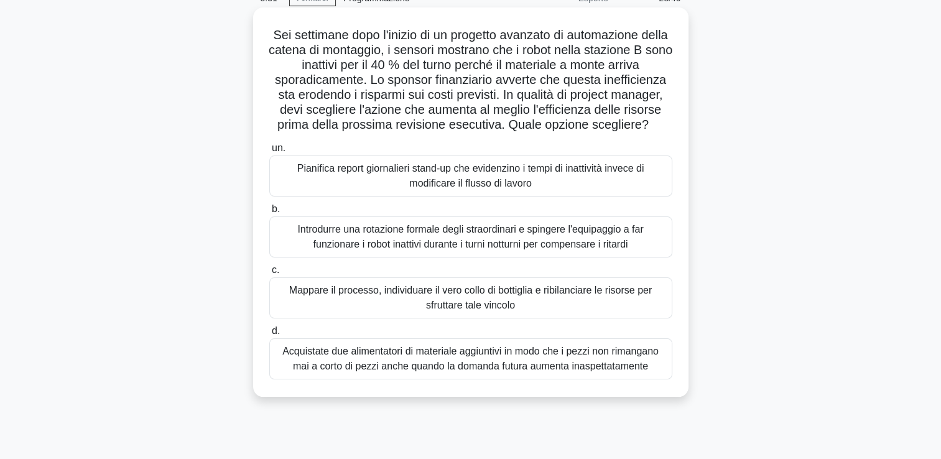
click at [521, 300] on div "Mappare il processo, individuare il vero collo di bottiglia e ribilanciare le r…" at bounding box center [470, 298] width 403 height 41
click at [269, 274] on input "c. Mappare il processo, individuare il vero collo di bottiglia e ribilanciare l…" at bounding box center [269, 270] width 0 height 8
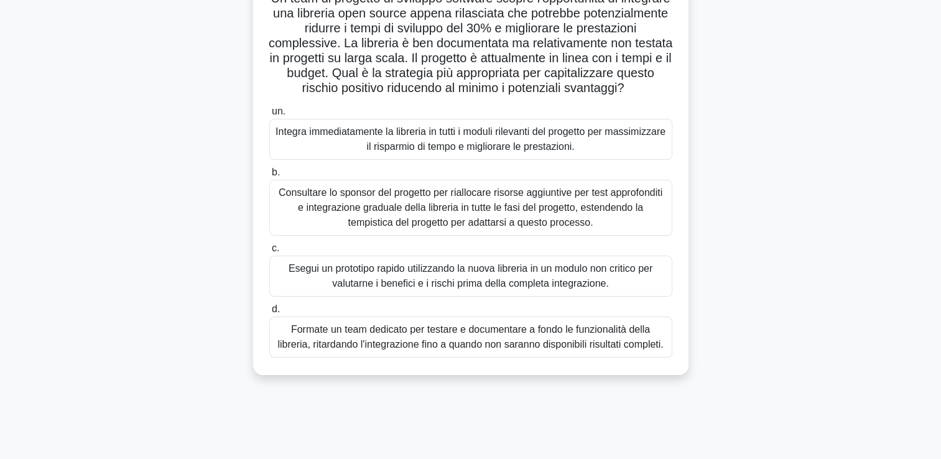
scroll to position [102, 0]
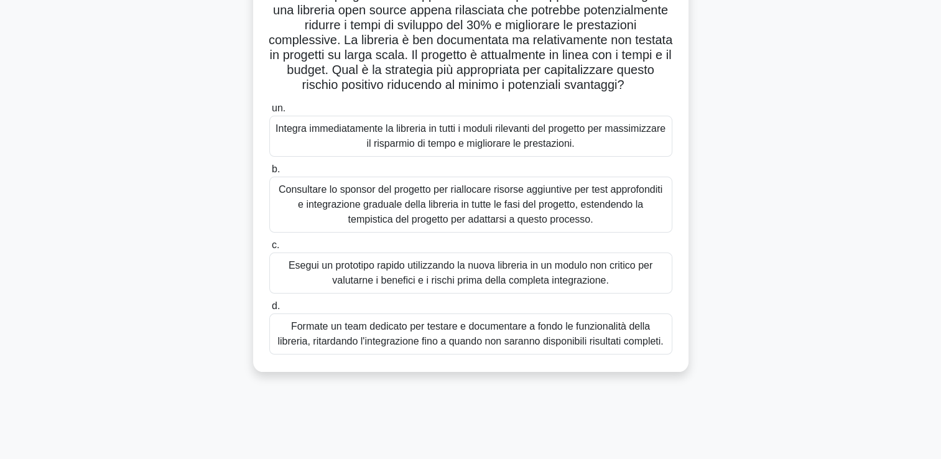
click at [529, 293] on div "Esegui un prototipo rapido utilizzando la nuova libreria in un modulo non criti…" at bounding box center [470, 273] width 403 height 41
click at [269, 250] on input "c. Esegui un prototipo rapido utilizzando la nuova libreria in un modulo non cr…" at bounding box center [269, 245] width 0 height 8
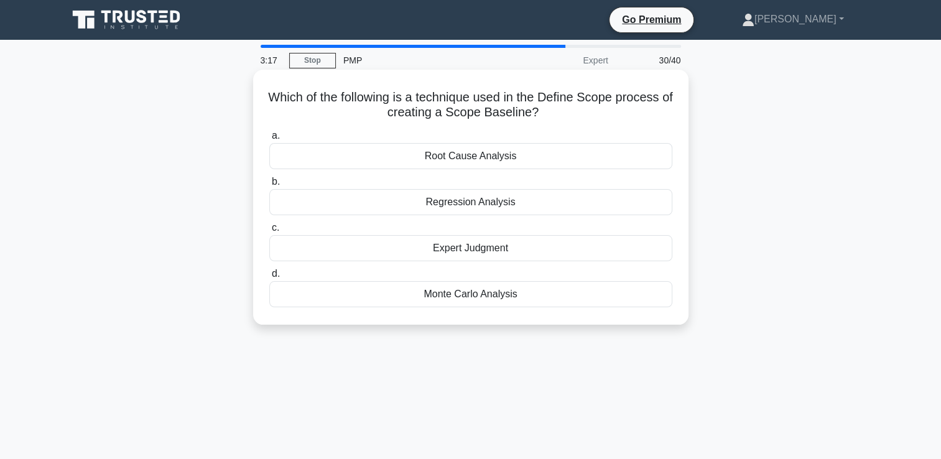
scroll to position [0, 0]
click at [567, 250] on div "Expert Judgment" at bounding box center [470, 248] width 403 height 26
click at [269, 232] on input "c. Expert Judgment" at bounding box center [269, 228] width 0 height 8
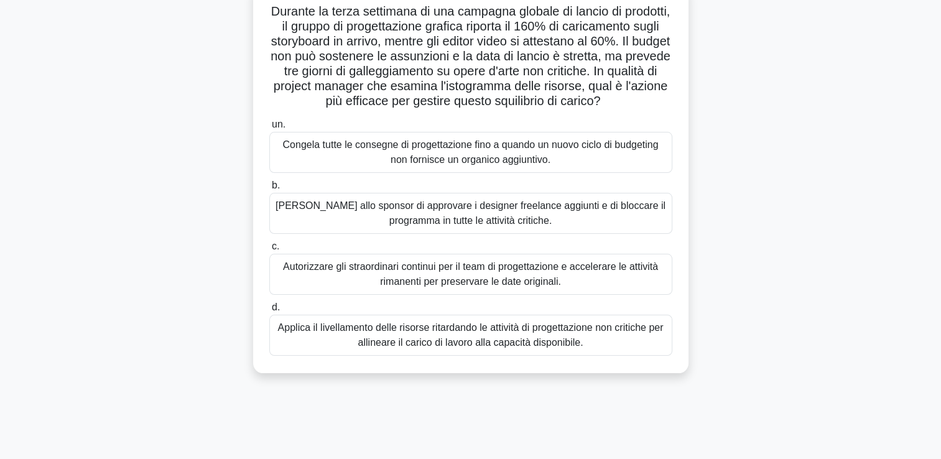
scroll to position [85, 0]
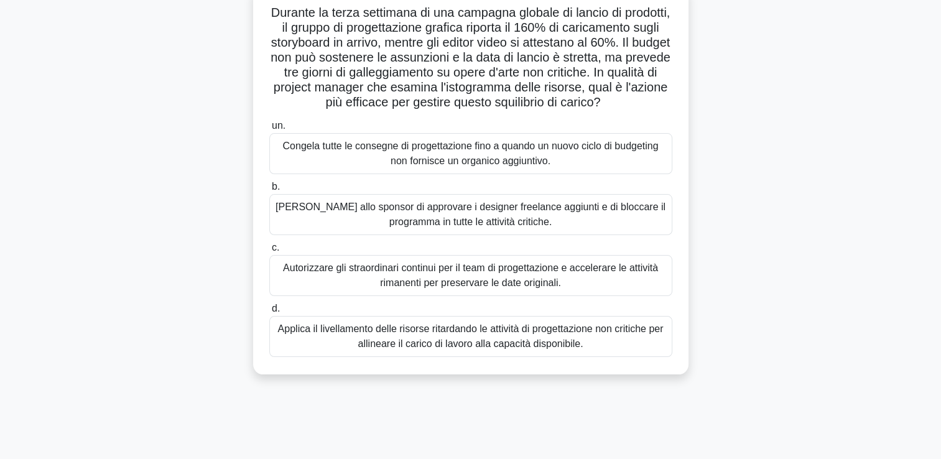
click at [640, 353] on div "Applica il livellamento delle risorse ritardando le attività di progettazione n…" at bounding box center [470, 336] width 403 height 41
click at [269, 313] on input "d. Applica il livellamento delle risorse ritardando le attività di progettazion…" at bounding box center [269, 309] width 0 height 8
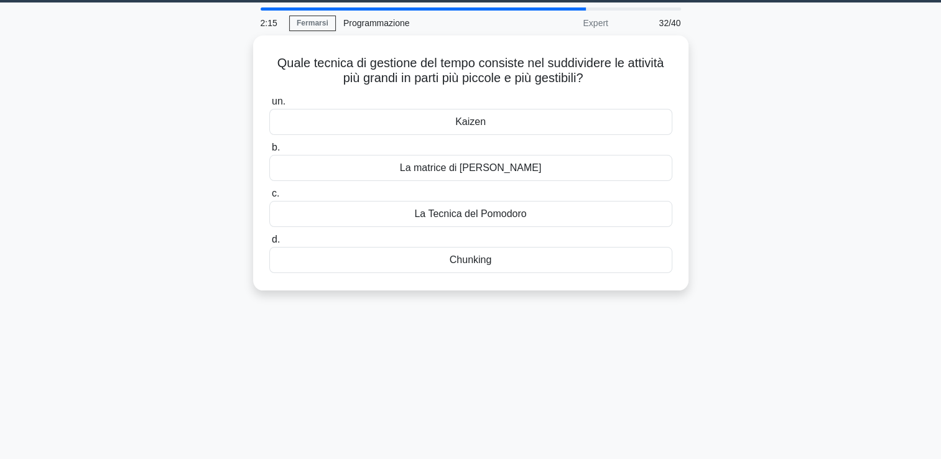
scroll to position [0, 0]
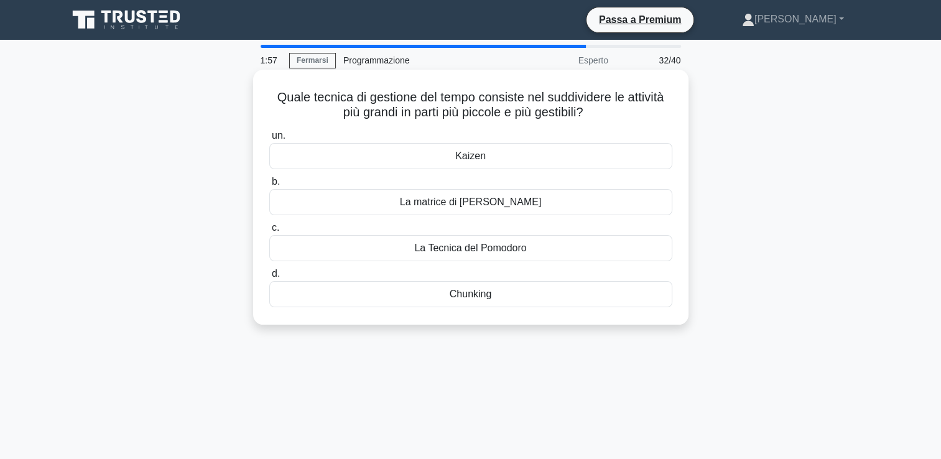
drag, startPoint x: 591, startPoint y: 119, endPoint x: 269, endPoint y: 96, distance: 323.1
click at [269, 96] on h5 "Quale tecnica di gestione del tempo consiste nel suddividere le attività più gr…" at bounding box center [471, 105] width 406 height 31
copy font "Quale tecnica di gestione del tempo consiste nel suddividere le attività più gr…"
click at [475, 251] on div "La Tecnica del Pomodoro" at bounding box center [470, 248] width 403 height 26
click at [269, 232] on input "c. La Tecnica del Pomodoro" at bounding box center [269, 228] width 0 height 8
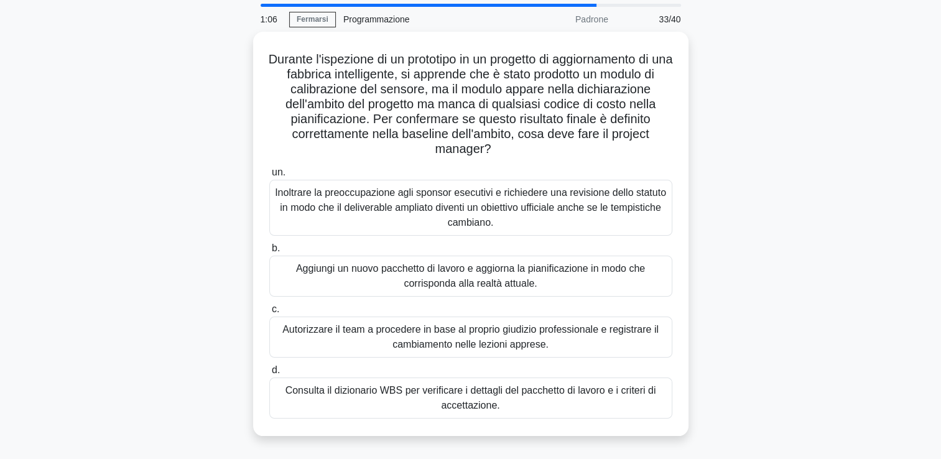
scroll to position [42, 0]
click at [750, 215] on div "Durante l'ispezione di un prototipo in un progetto di aggiornamento di una fabb…" at bounding box center [470, 239] width 821 height 419
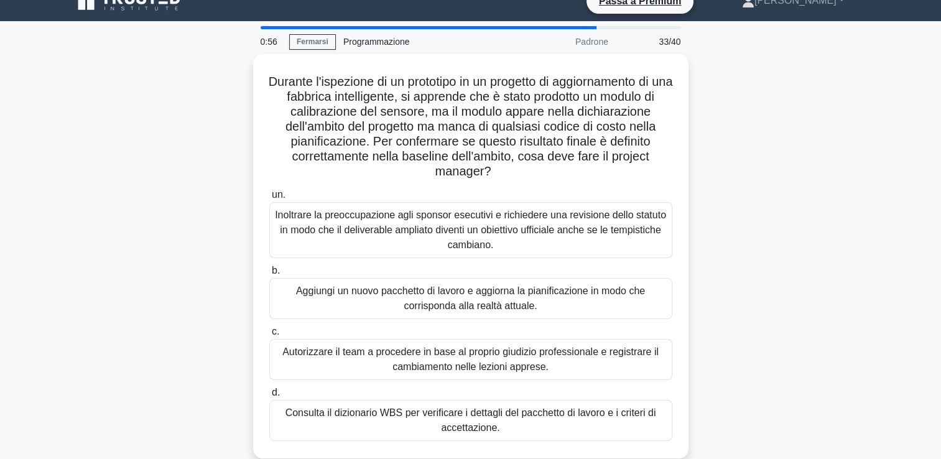
scroll to position [17, 0]
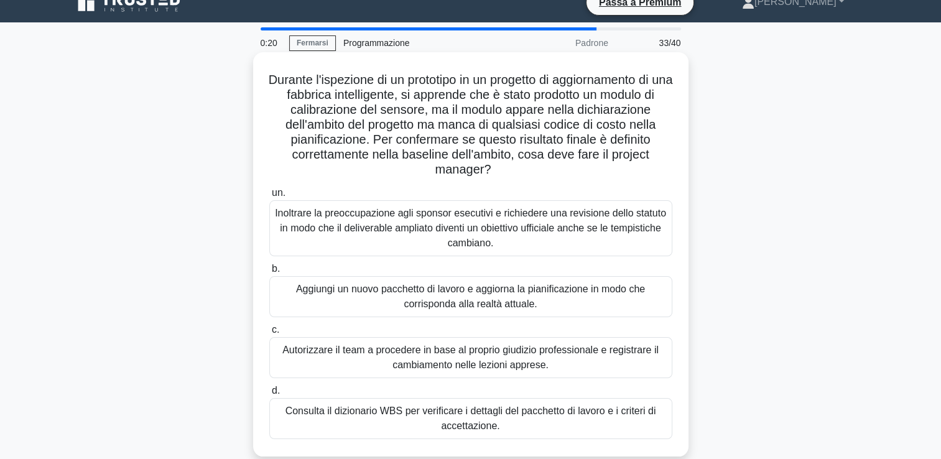
click at [503, 432] on div "Consulta il dizionario WBS per verificare i dettagli del pacchetto di lavoro e …" at bounding box center [470, 418] width 403 height 41
click at [269, 395] on input "d. Consulta il dizionario WBS per verificare i dettagli del pacchetto di lavoro…" at bounding box center [269, 391] width 0 height 8
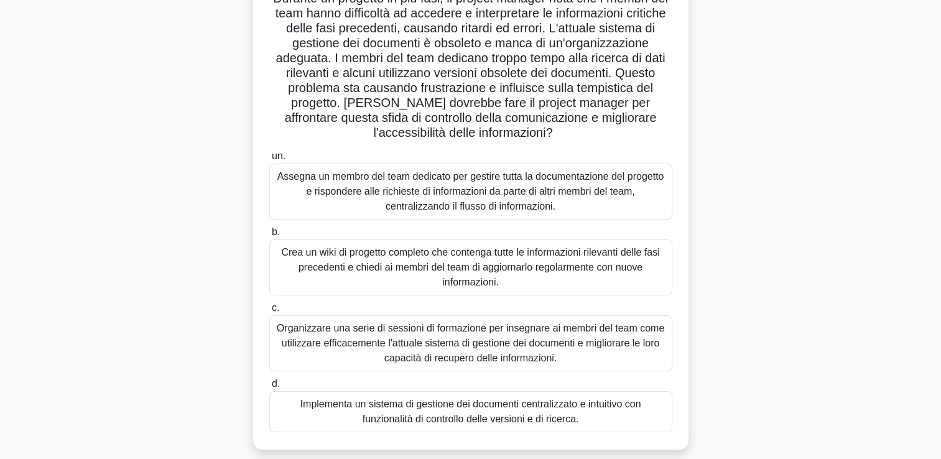
scroll to position [103, 0]
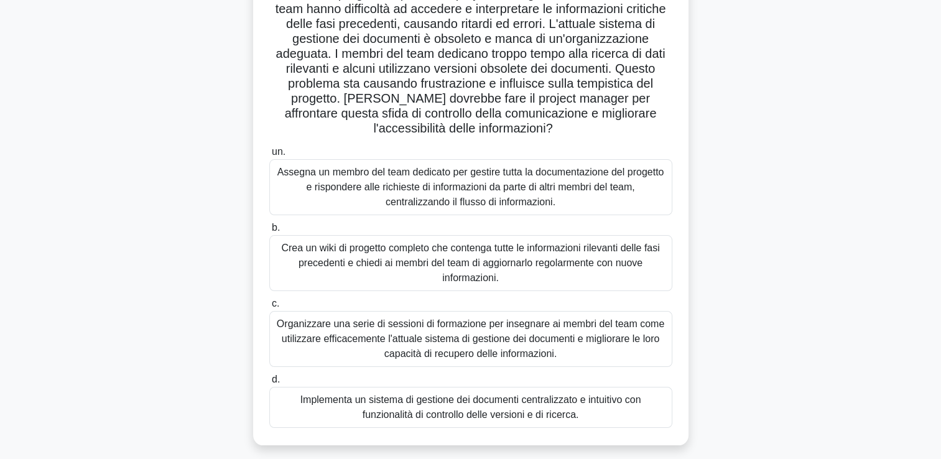
click at [625, 416] on div "Implementa un sistema di gestione dei documenti centralizzato e intuitivo con f…" at bounding box center [470, 407] width 403 height 41
click at [269, 384] on input "d. Implementa un sistema di gestione dei documenti centralizzato e intuitivo co…" at bounding box center [269, 380] width 0 height 8
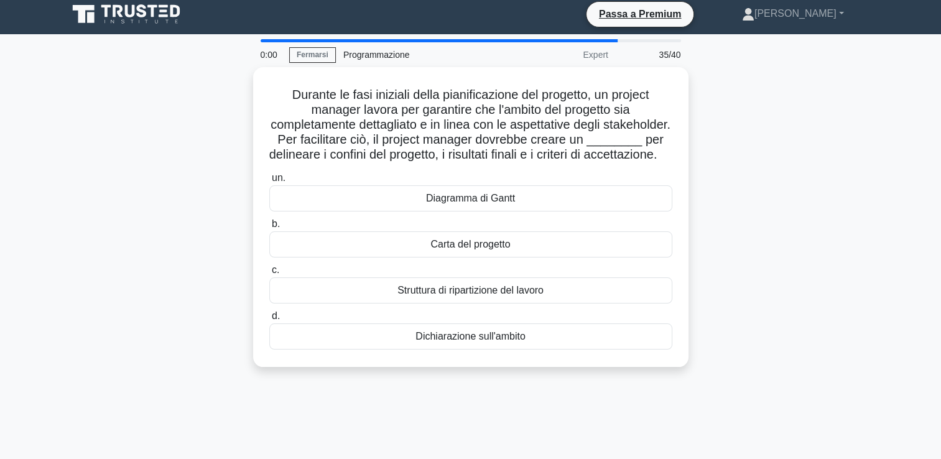
scroll to position [0, 0]
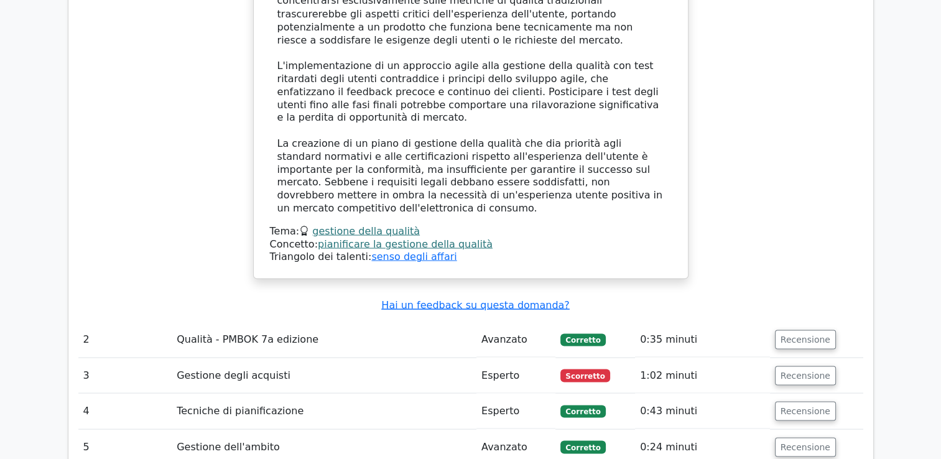
scroll to position [2437, 0]
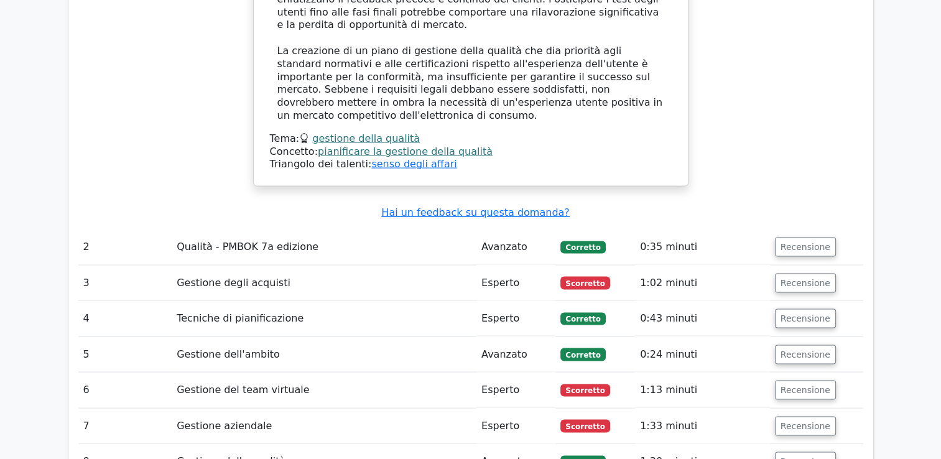
click at [801, 266] on td "Recensione" at bounding box center [816, 283] width 93 height 35
click at [801, 274] on button "Recensione" at bounding box center [805, 283] width 61 height 19
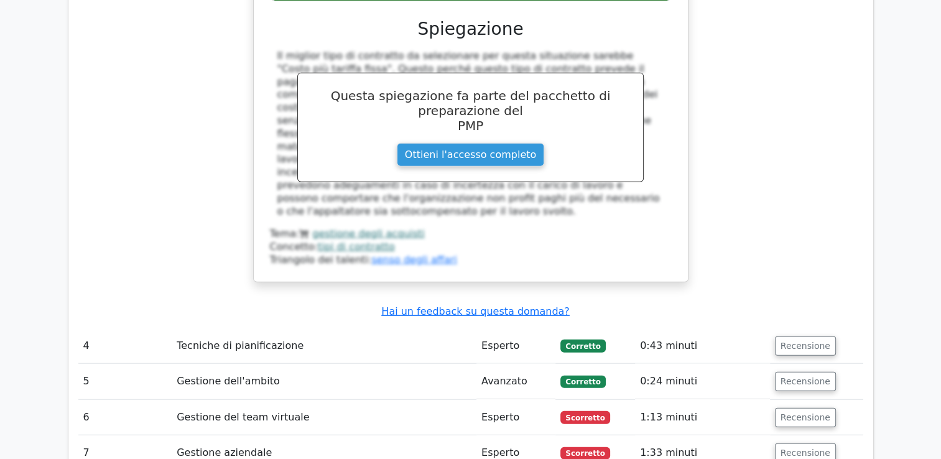
scroll to position [3001, 0]
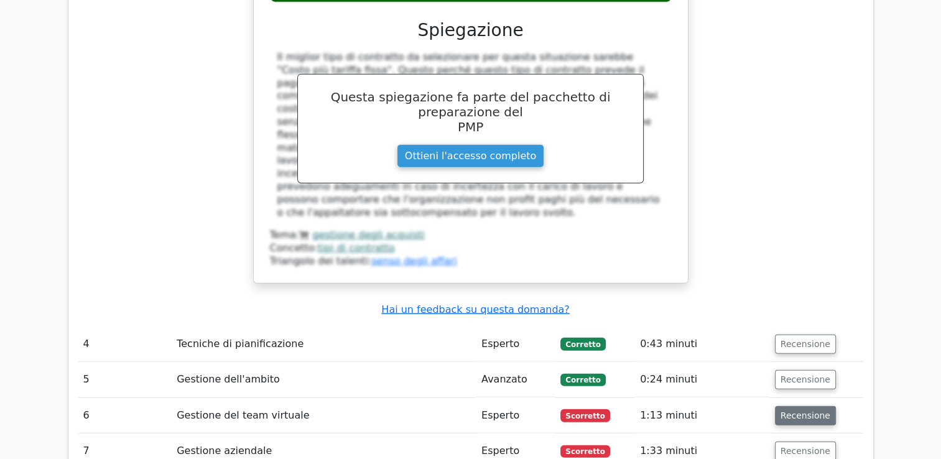
click at [791, 406] on button "Recensione" at bounding box center [805, 415] width 61 height 19
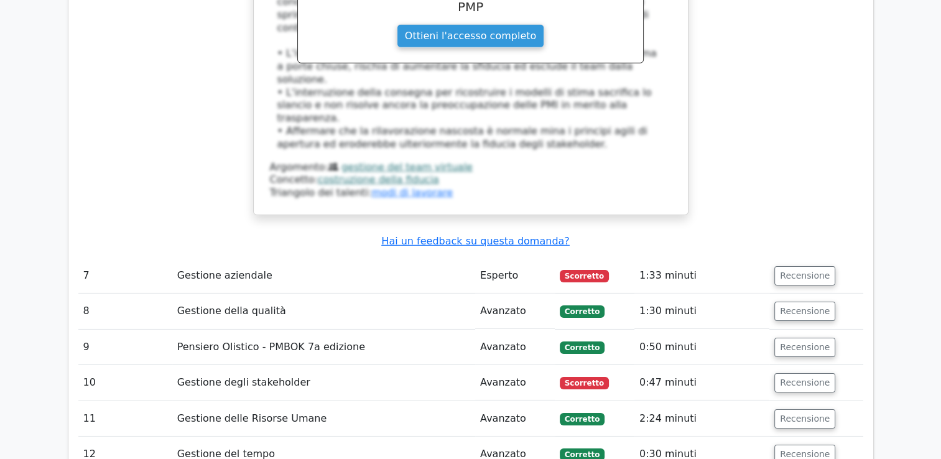
scroll to position [3932, 0]
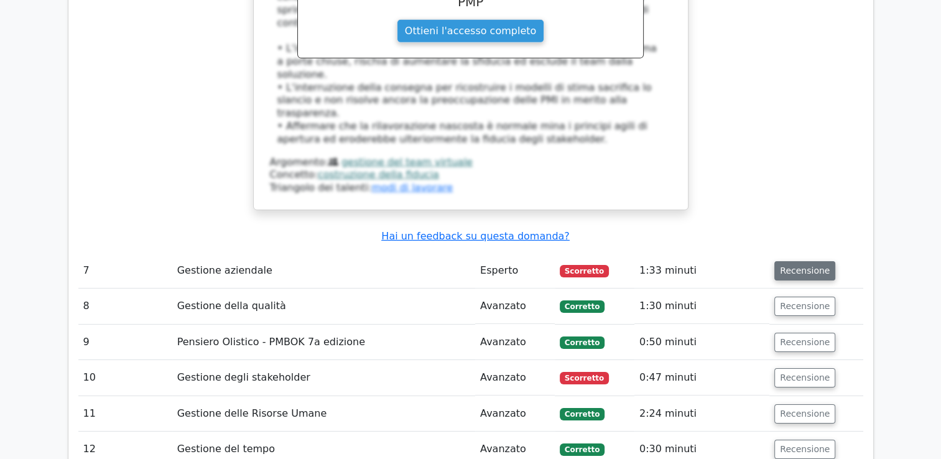
click at [819, 261] on button "Recensione" at bounding box center [805, 270] width 61 height 19
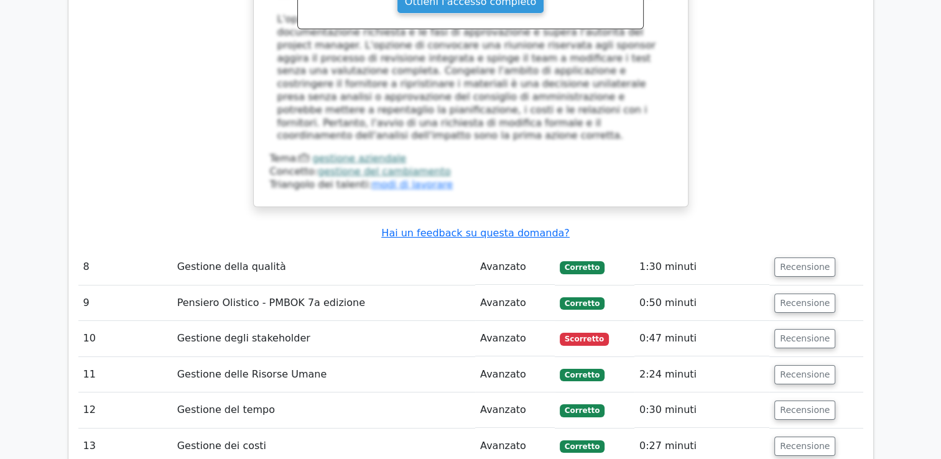
scroll to position [4777, 0]
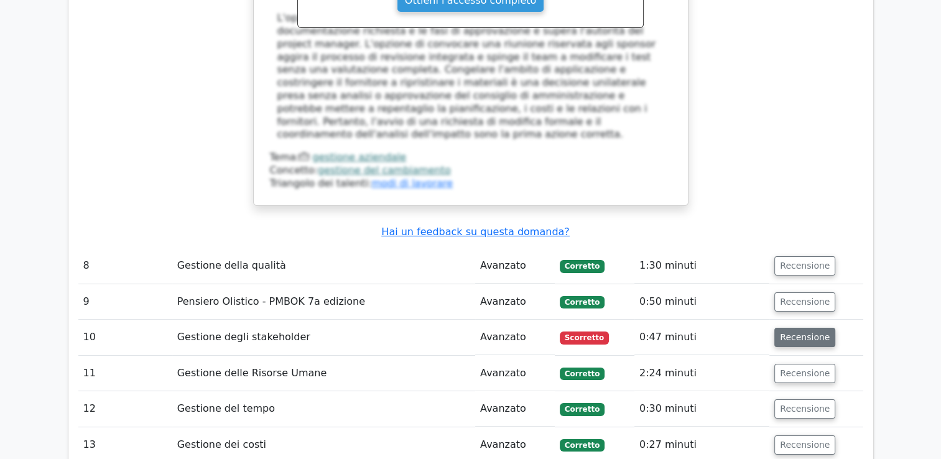
click at [806, 328] on button "Recensione" at bounding box center [805, 337] width 61 height 19
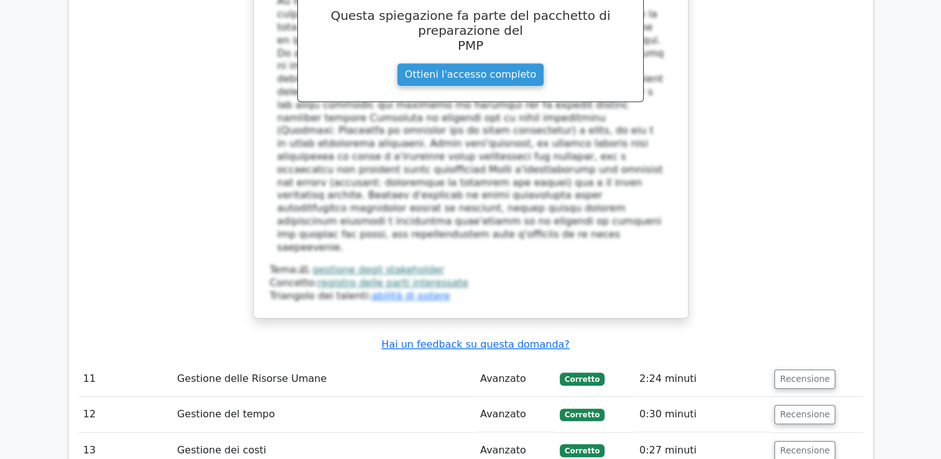
scroll to position [5449, 0]
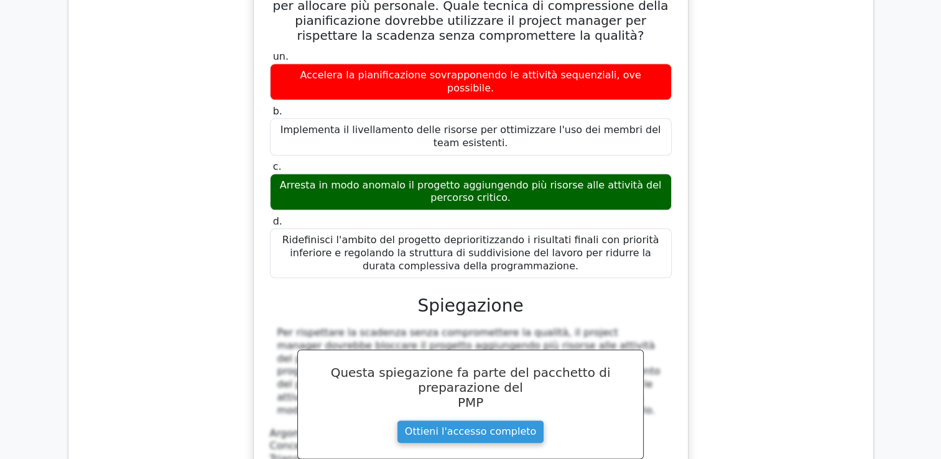
scroll to position [6069, 0]
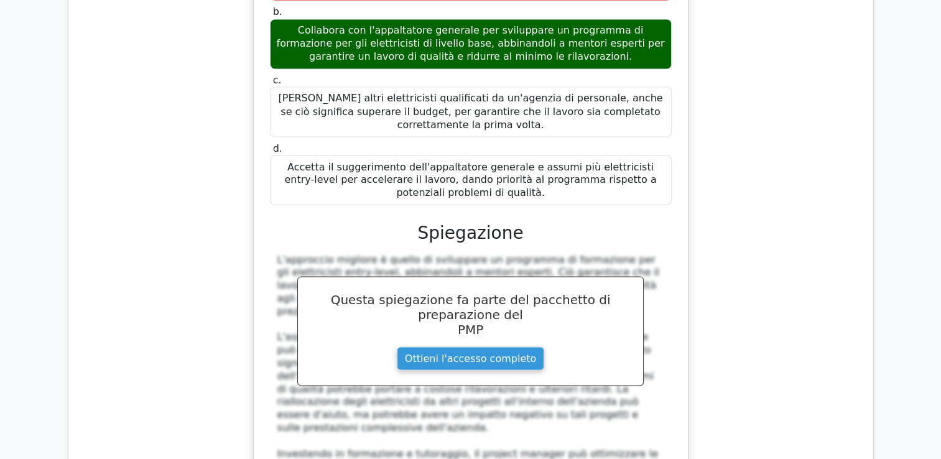
scroll to position [6959, 0]
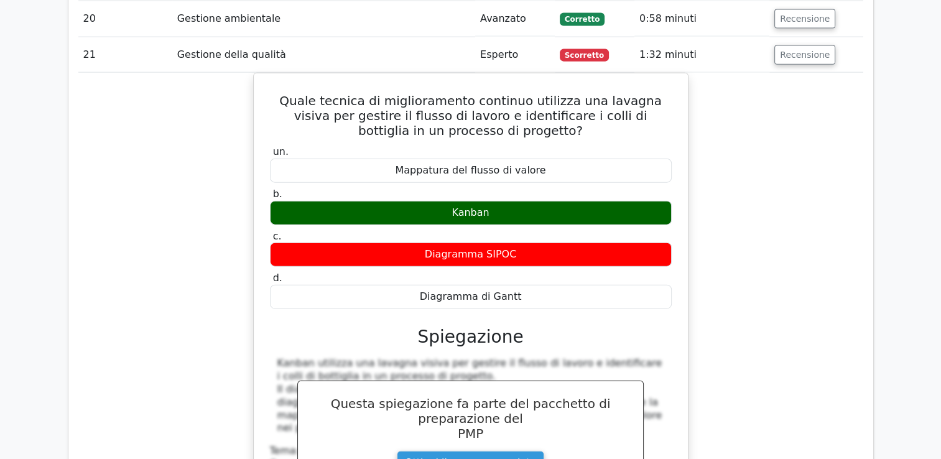
scroll to position [7588, 0]
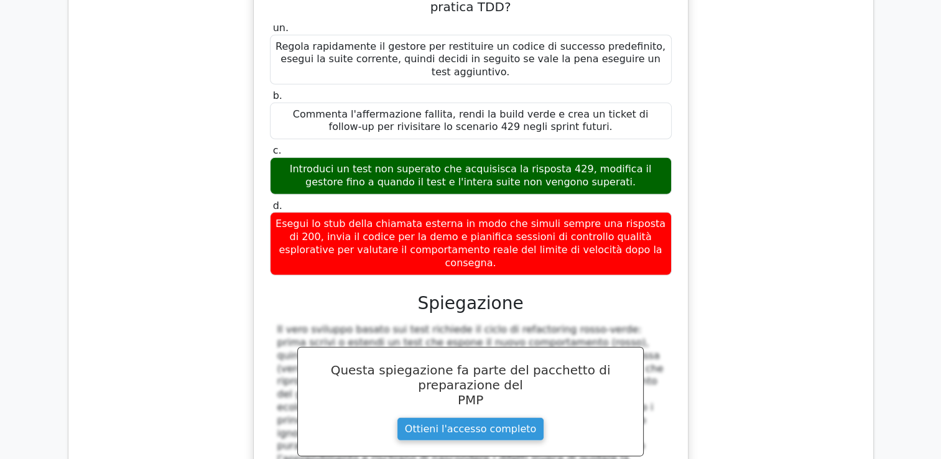
scroll to position [8323, 0]
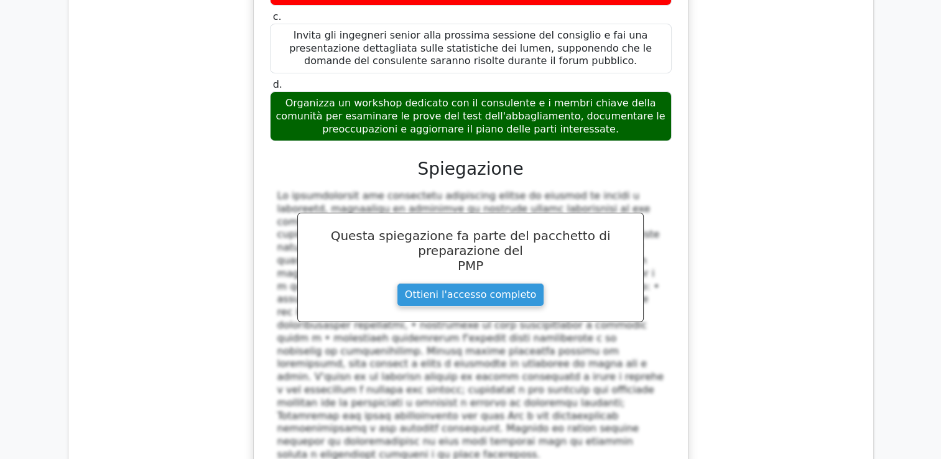
scroll to position [9363, 0]
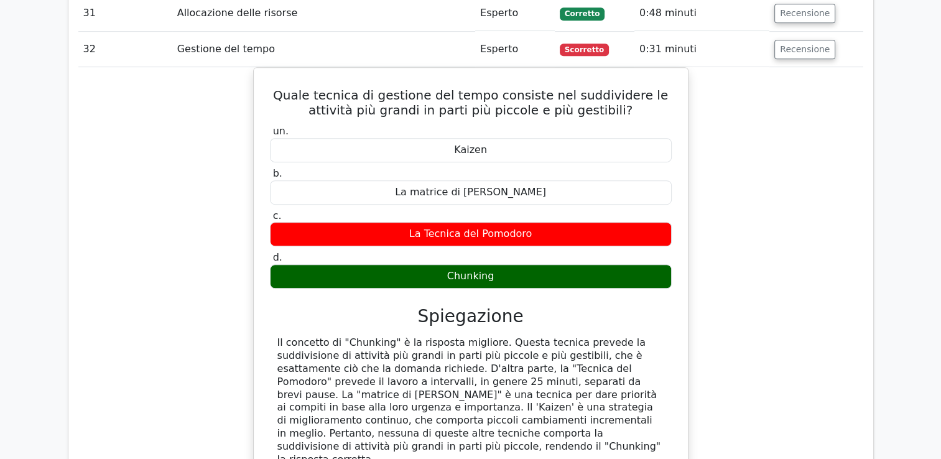
scroll to position [10305, 0]
